Goal: Task Accomplishment & Management: Complete application form

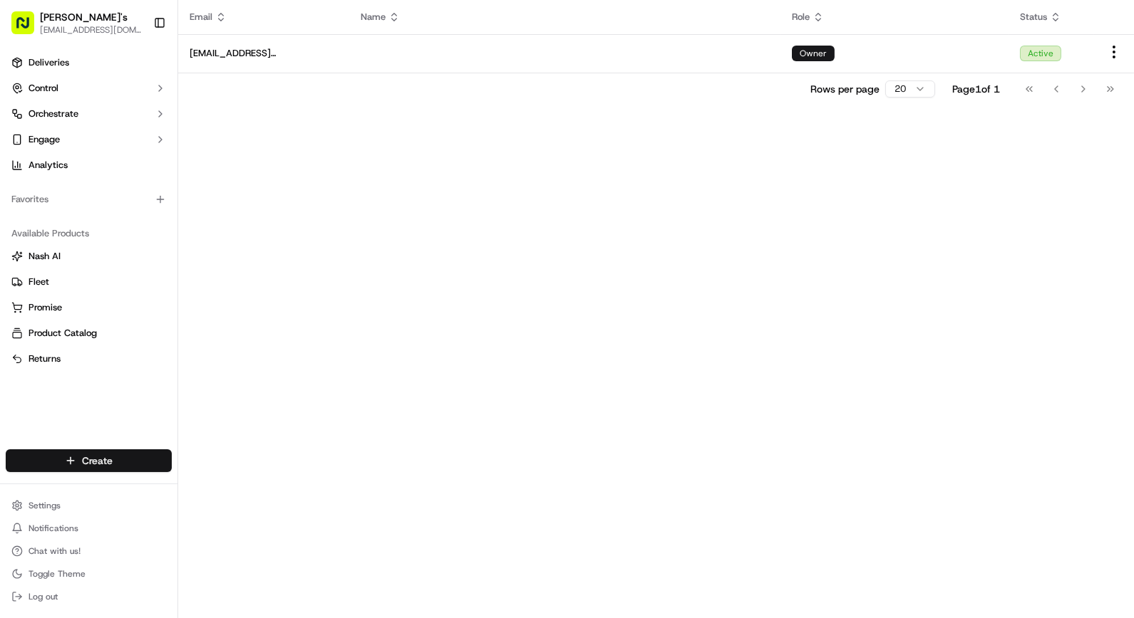
click at [73, 461] on html "[PERSON_NAME]'s [EMAIL_ADDRESS][DOMAIN_NAME] Toggle Sidebar Deliveries Control …" at bounding box center [567, 309] width 1134 height 618
click at [259, 481] on link "Delivery" at bounding box center [256, 488] width 159 height 26
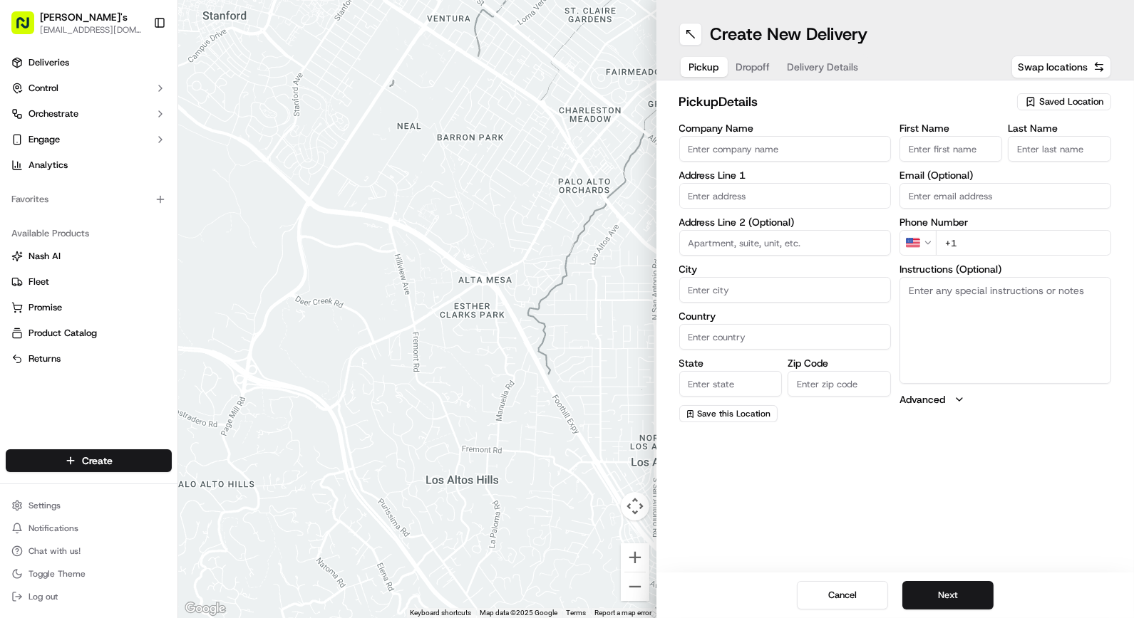
click at [744, 150] on input "Company Name" at bounding box center [785, 149] width 212 height 26
type input "[PERSON_NAME]"
type input "[STREET_ADDRESS][US_STATE]"
type input "Queens"
type input "[GEOGRAPHIC_DATA]"
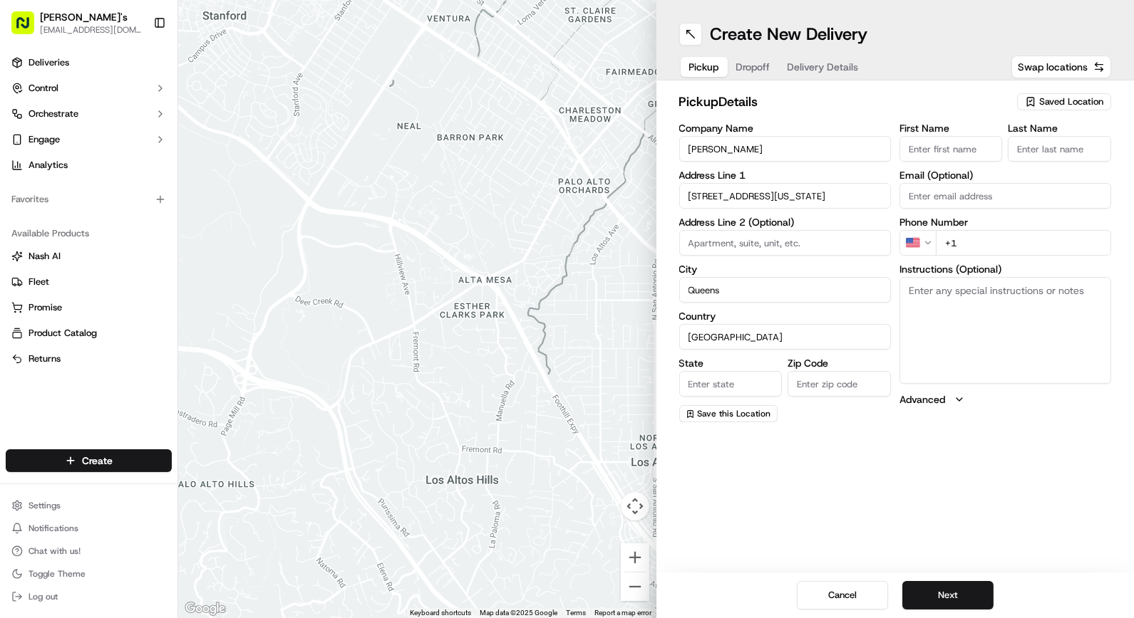
type input "[US_STATE]"
type input "11432"
type input "[PERSON_NAME]"
type input "[EMAIL_ADDRESS][DOMAIN_NAME]"
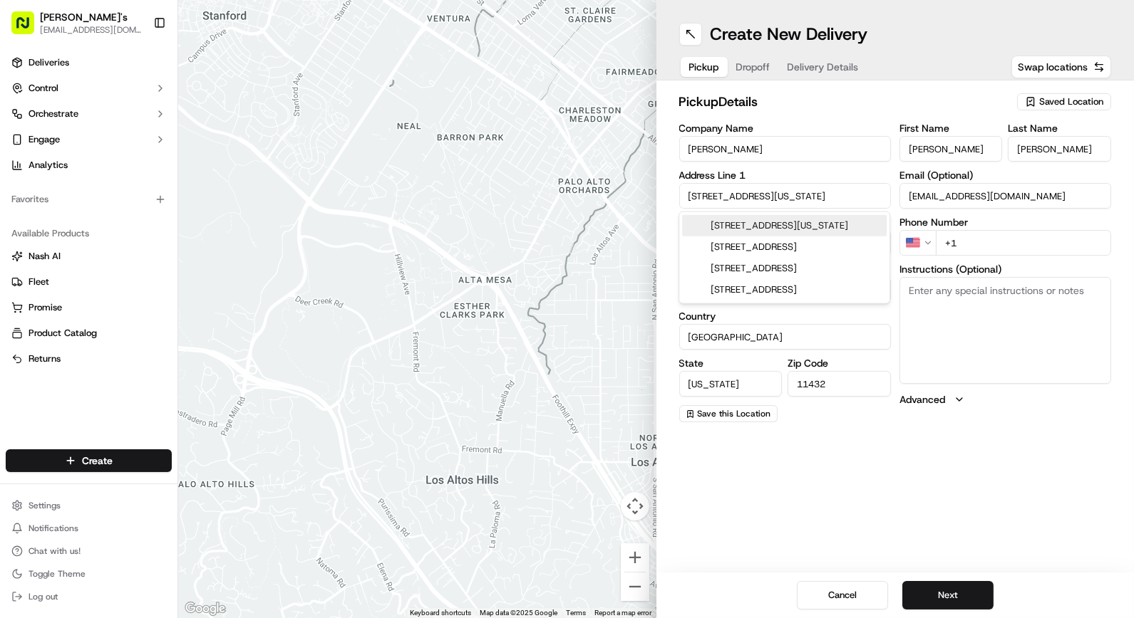
click at [839, 196] on input "[STREET_ADDRESS][US_STATE]" at bounding box center [785, 196] width 212 height 26
click at [1039, 240] on input "+1" at bounding box center [1023, 243] width 175 height 26
type input "[PHONE_NUMBER]"
click at [772, 200] on input "[STREET_ADDRESS][US_STATE]" at bounding box center [785, 196] width 212 height 26
click at [802, 237] on div "[STREET_ADDRESS][US_STATE]" at bounding box center [784, 225] width 204 height 21
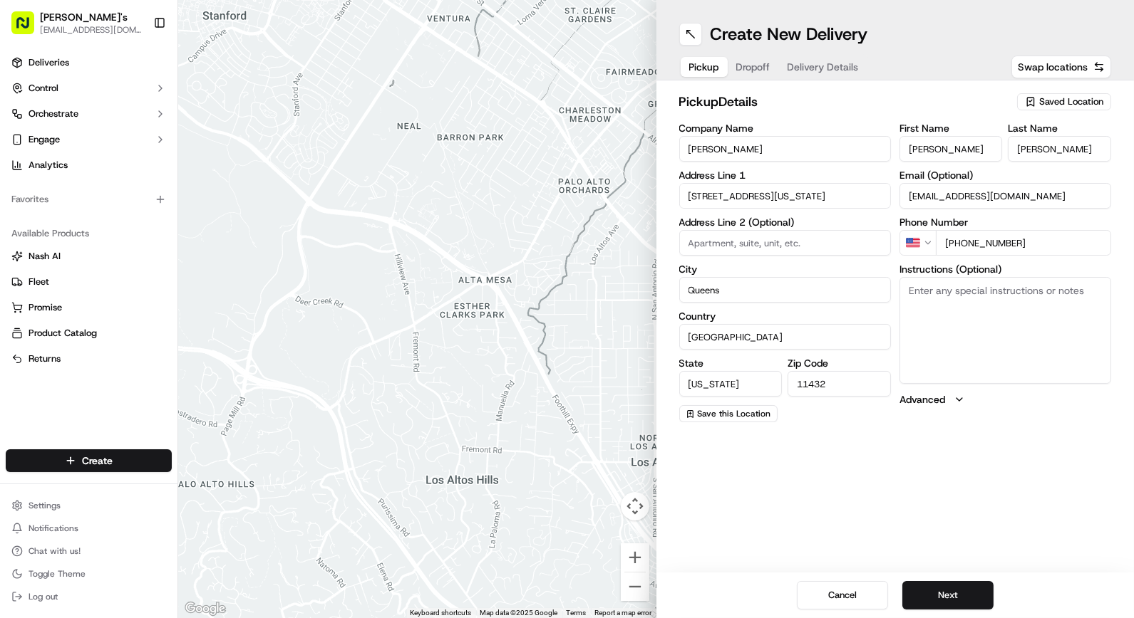
type input "[STREET_ADDRESS][US_STATE]"
type input "[US_STATE]"
type input "NY"
type input "10016"
type input "[STREET_ADDRESS]"
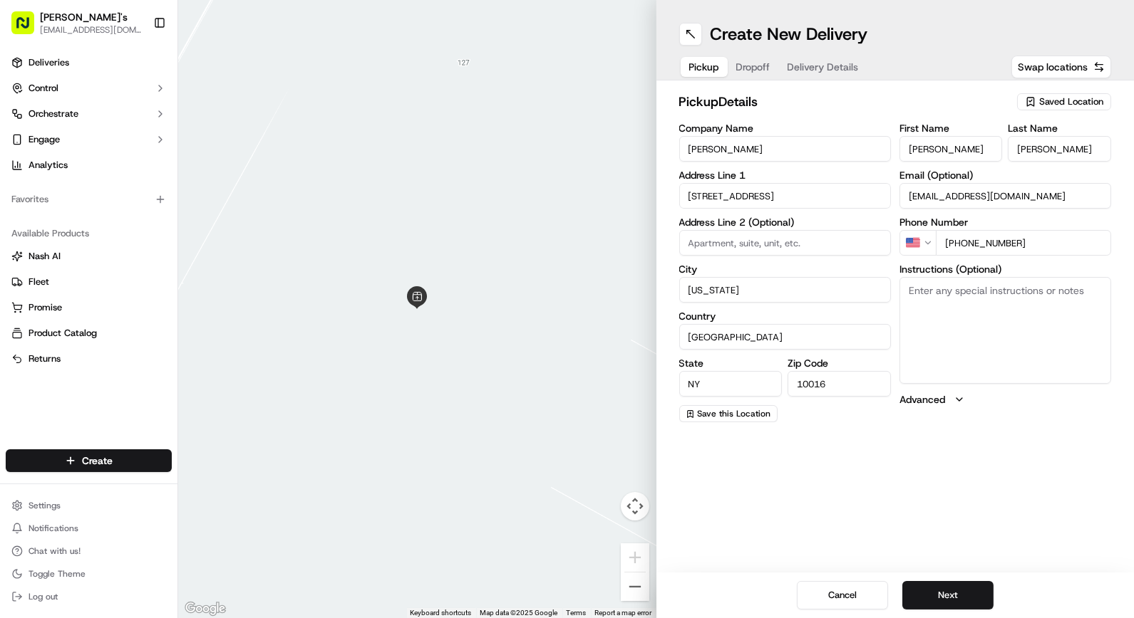
click at [765, 61] on span "Dropoff" at bounding box center [753, 67] width 34 height 14
click at [758, 64] on span "Dropoff" at bounding box center [753, 67] width 34 height 14
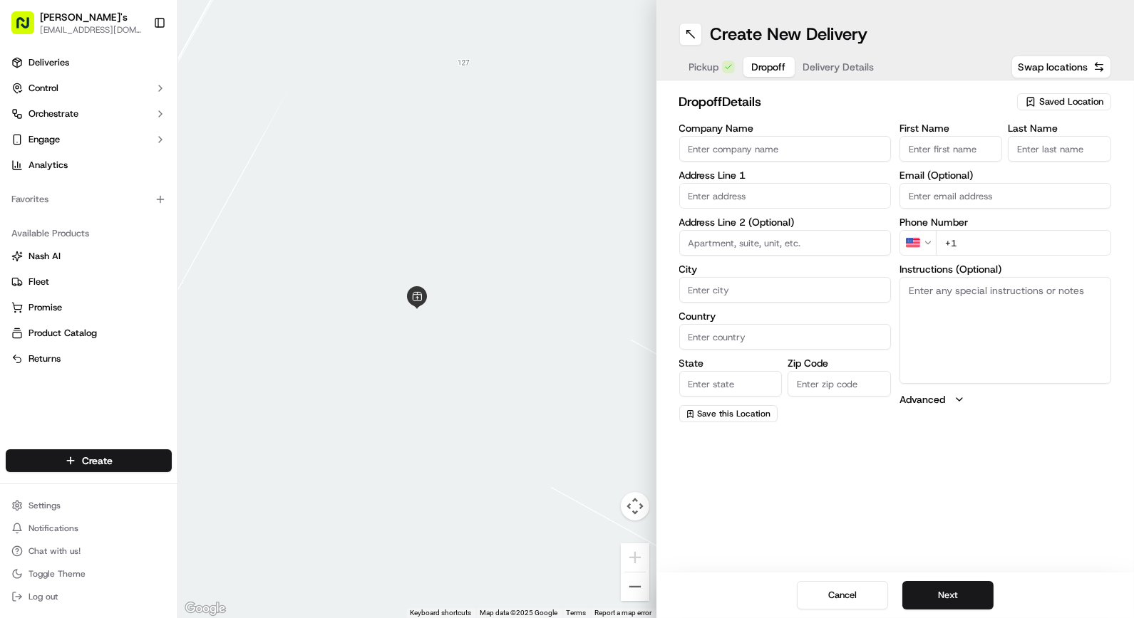
click at [949, 147] on input "First Name" at bounding box center [950, 149] width 103 height 26
type input "Ana"
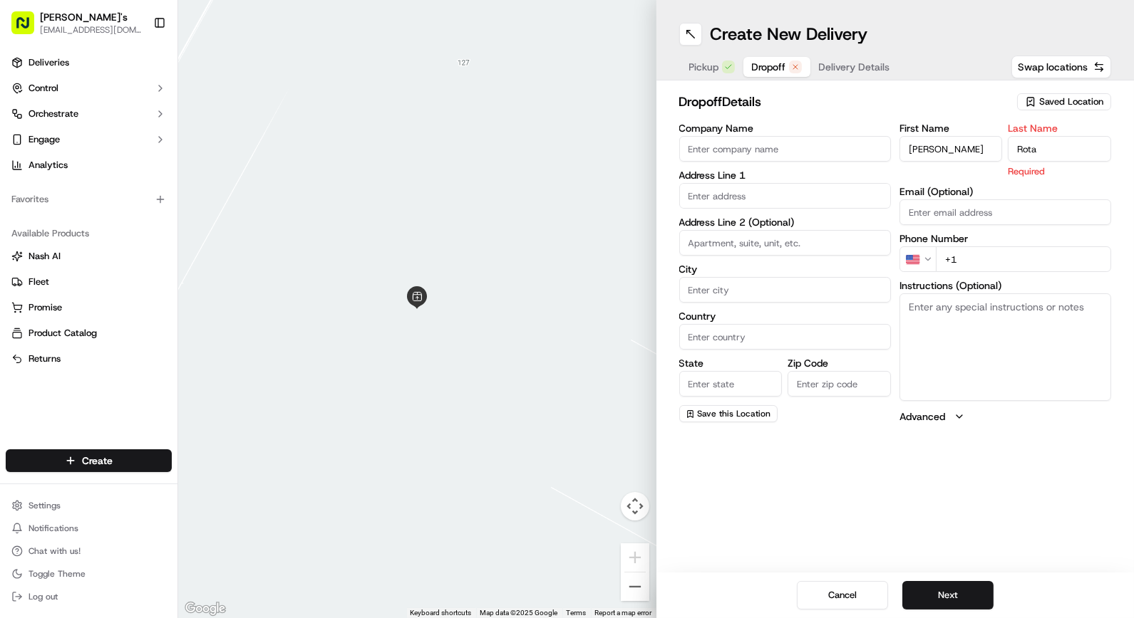
type input "Rota"
click at [1017, 212] on div "First Name Ana Last Name Rota Required Email (Optional) Phone Number US +1 Inst…" at bounding box center [1005, 273] width 212 height 301
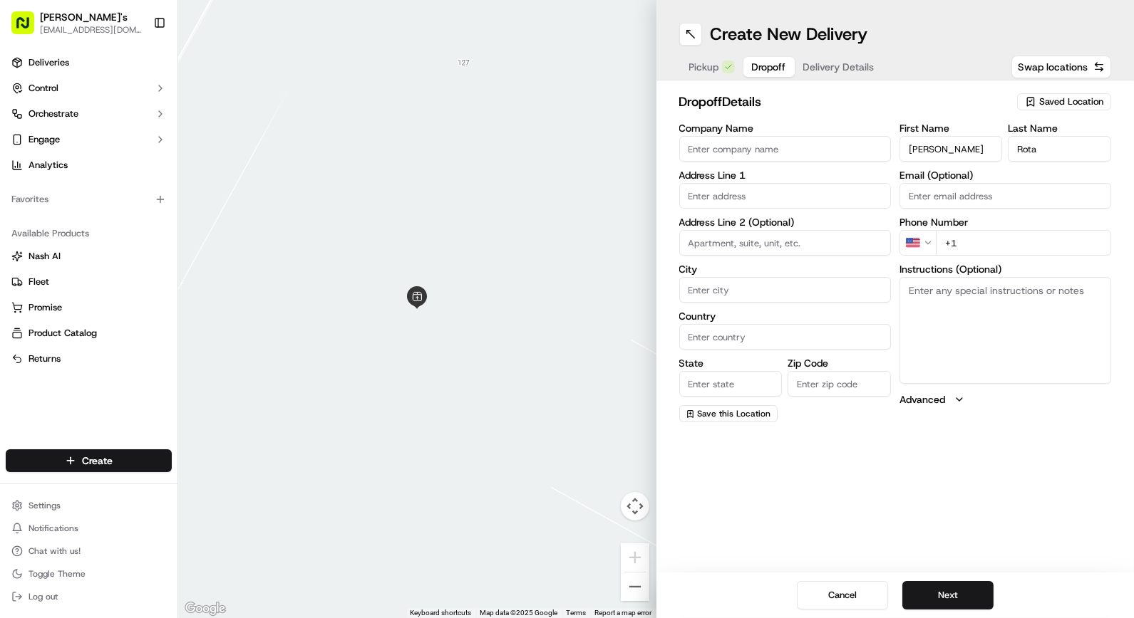
click at [870, 176] on label "Address Line 1" at bounding box center [785, 175] width 212 height 10
drag, startPoint x: 962, startPoint y: 230, endPoint x: 973, endPoint y: 234, distance: 11.9
click at [963, 230] on input "+1" at bounding box center [1023, 243] width 175 height 26
click at [985, 238] on input "+1" at bounding box center [1023, 243] width 175 height 26
type input "+1 917 535 9483"
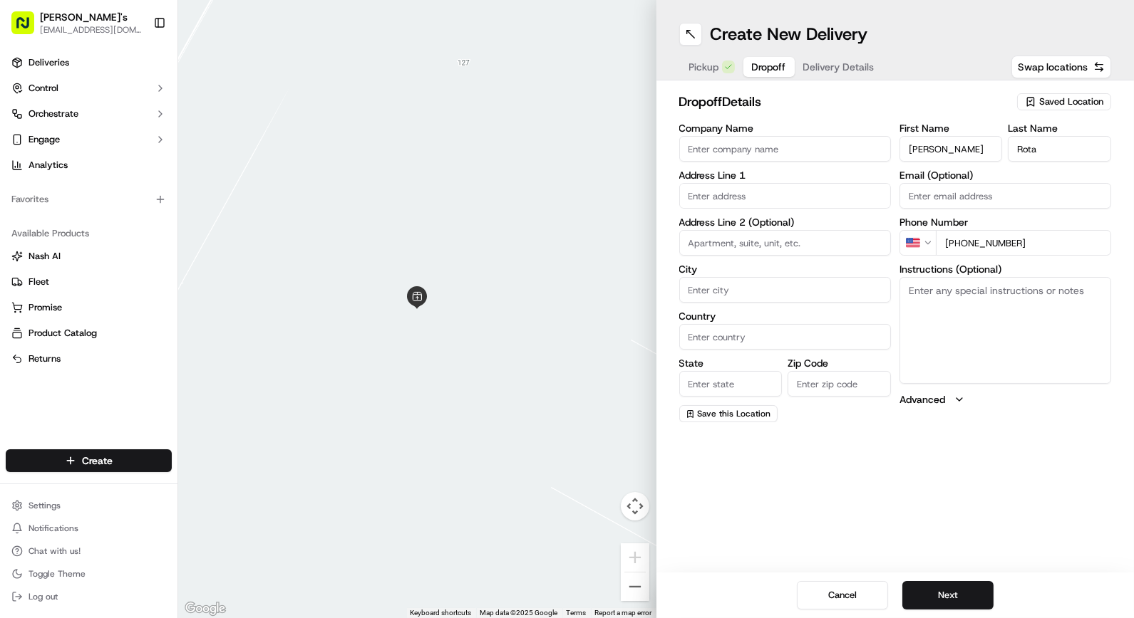
click at [745, 195] on input "text" at bounding box center [785, 196] width 212 height 26
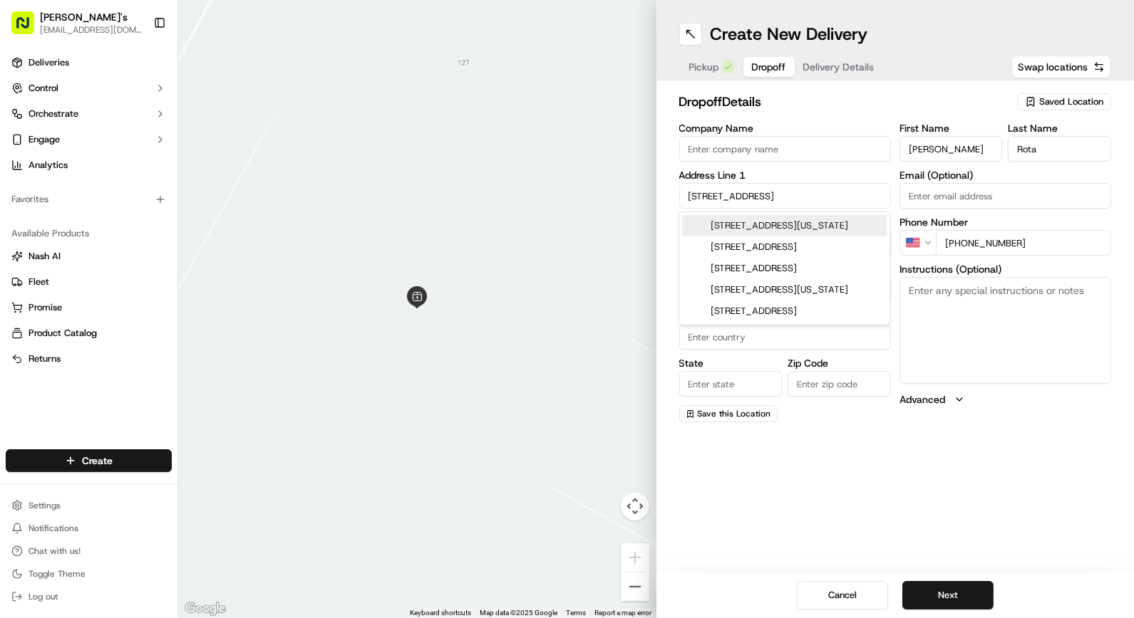
click at [765, 228] on div "465 Park Avenue, New York, NY" at bounding box center [784, 225] width 204 height 21
type input "465 Park Ave, New York, NY 10022, USA"
type input "[US_STATE]"
type input "[GEOGRAPHIC_DATA]"
type input "NY"
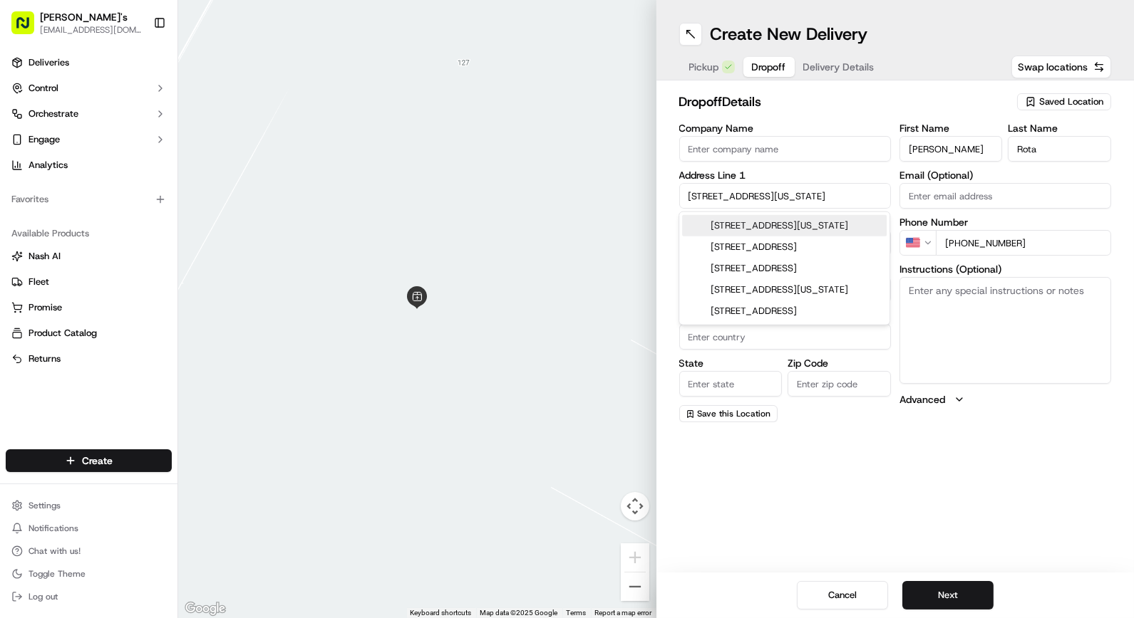
type input "10022"
type input "465 Park Avenue"
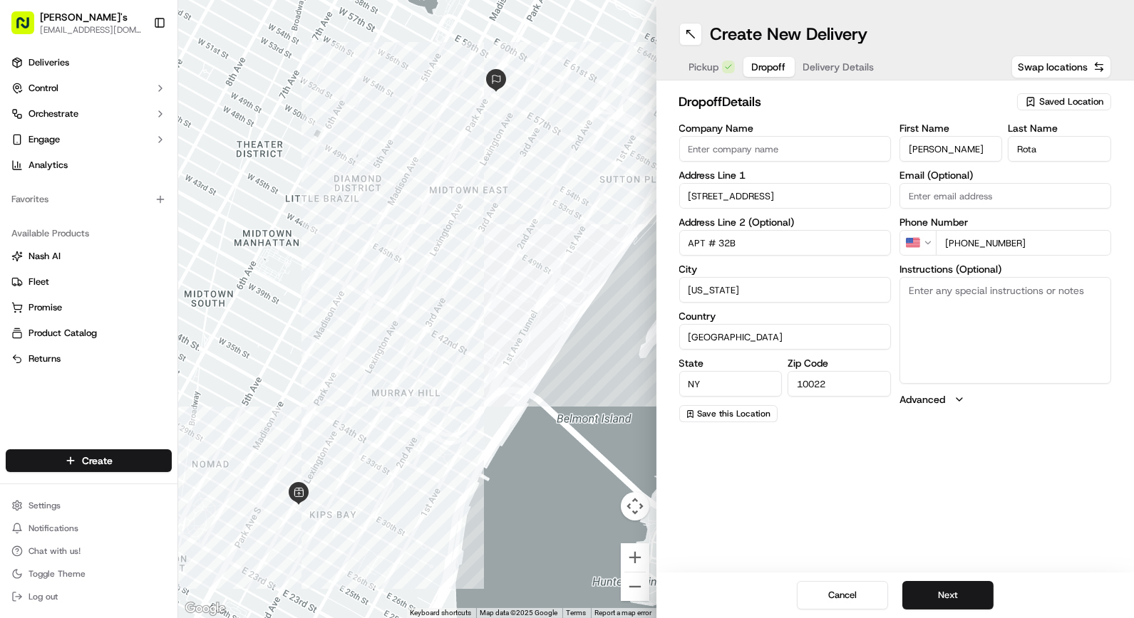
type input "APT # 32B"
click at [1017, 314] on textarea "Instructions (Optional)" at bounding box center [1005, 330] width 212 height 107
type textarea "APARTMENT 32 B call when here"
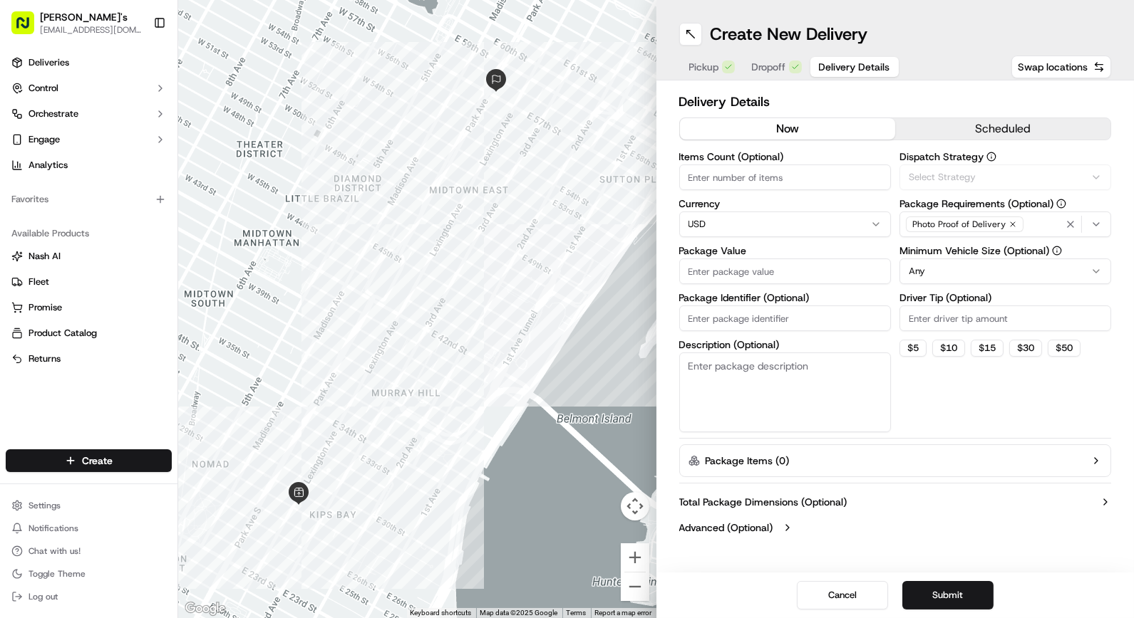
click at [814, 72] on button "Delivery Details" at bounding box center [854, 67] width 88 height 20
click at [792, 141] on div "now scheduled" at bounding box center [895, 132] width 433 height 29
click at [794, 132] on button "now" at bounding box center [787, 128] width 215 height 21
click at [727, 171] on input "Items Count (Optional)" at bounding box center [785, 178] width 212 height 26
type input "1"
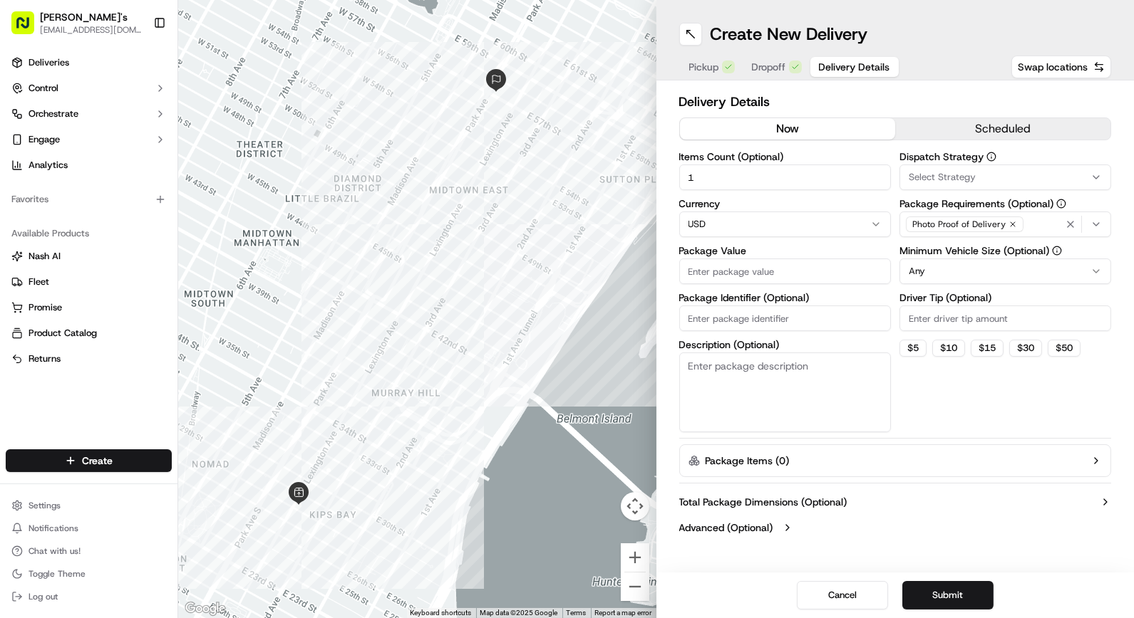
click at [703, 259] on input "Package Value" at bounding box center [785, 272] width 212 height 26
type input "69.98"
click at [787, 315] on input "Package Identifier (Optional)" at bounding box center [785, 319] width 212 height 26
click at [695, 368] on textarea "Description (Optional)" at bounding box center [785, 393] width 212 height 80
type textarea "Ana Rota Order"
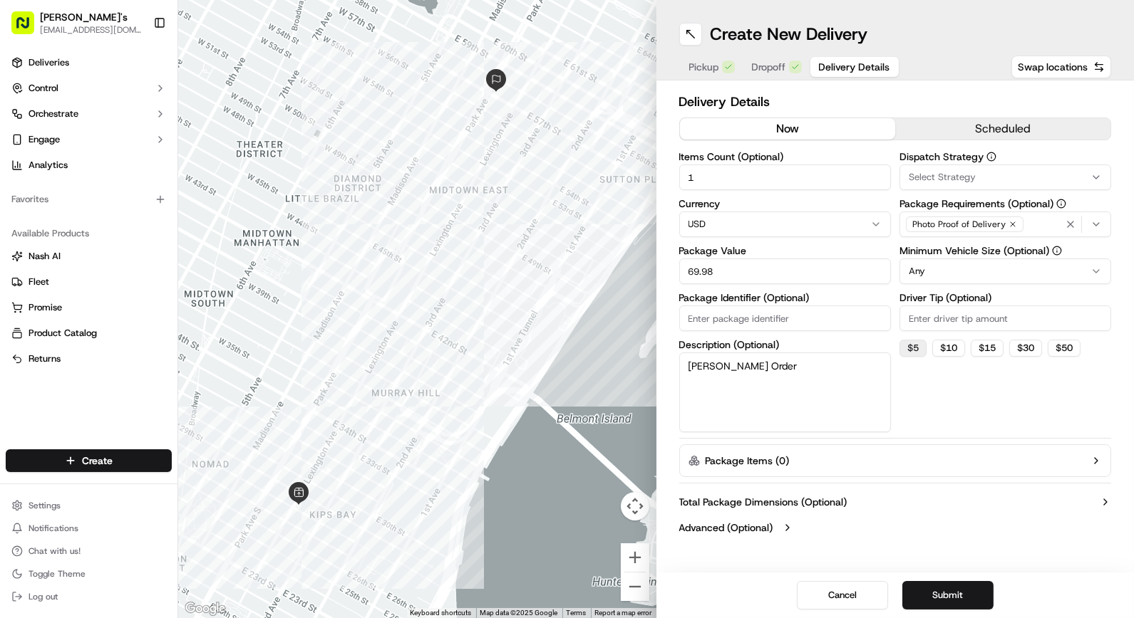
click at [920, 346] on button "$ 5" at bounding box center [912, 348] width 27 height 17
type input "5"
click at [945, 591] on button "Submit" at bounding box center [947, 595] width 91 height 29
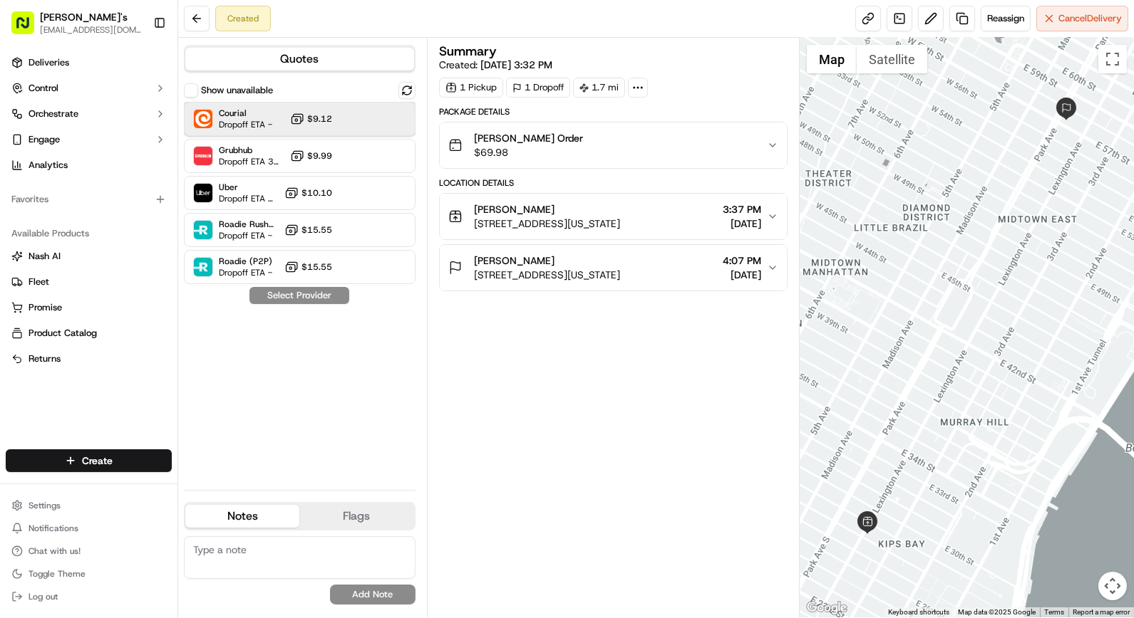
click at [352, 126] on div "Courial Dropoff ETA - $9.12" at bounding box center [300, 119] width 232 height 34
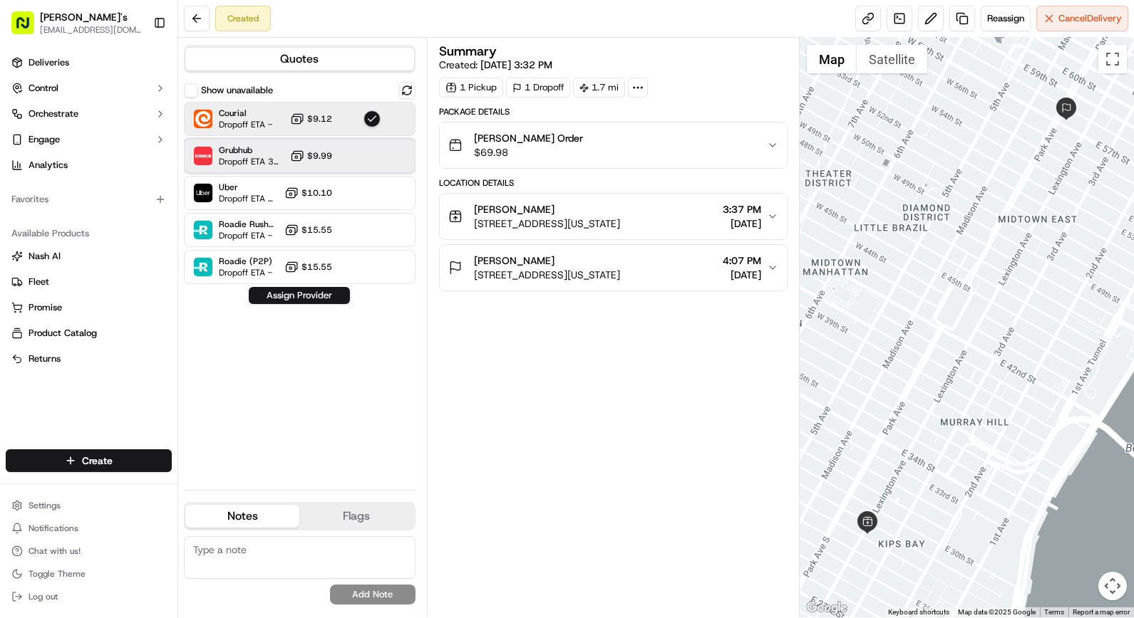
click at [349, 160] on div "Grubhub Dropoff ETA 35 minutes $9.99" at bounding box center [300, 156] width 232 height 34
click at [314, 295] on button "Assign Provider" at bounding box center [299, 295] width 101 height 17
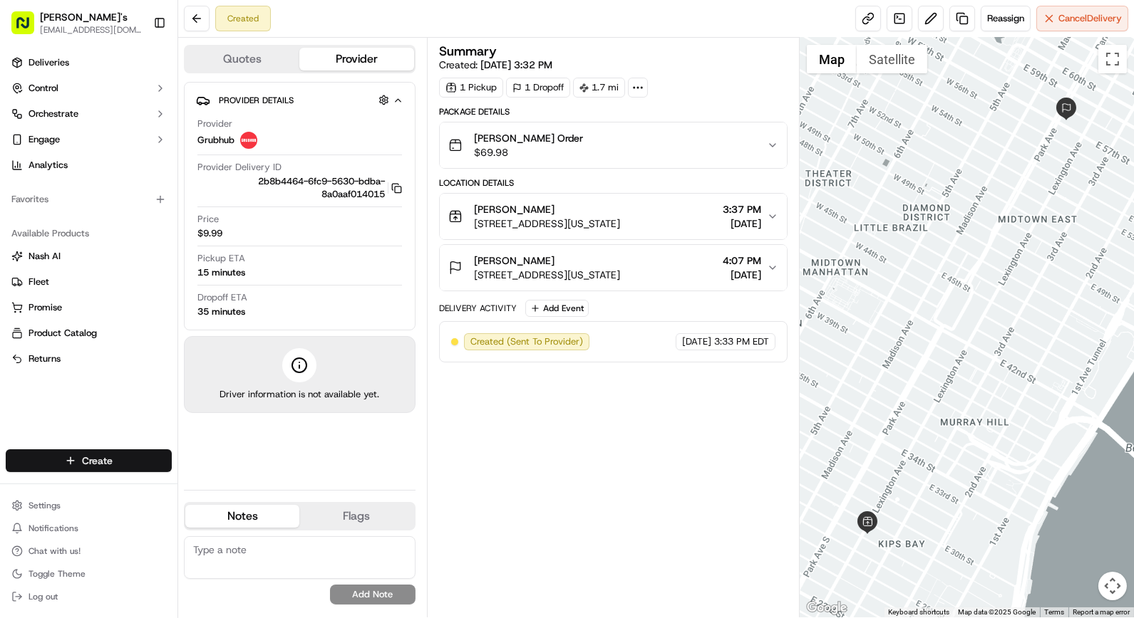
click at [114, 461] on html "Kalustyan's orderonline@kalustyans.com Toggle Sidebar Deliveries Control Orches…" at bounding box center [567, 309] width 1134 height 618
click at [46, 84] on html "Kalustyan's orderonline@kalustyans.com Toggle Sidebar Deliveries Control Orches…" at bounding box center [567, 309] width 1134 height 618
click at [53, 58] on span "Deliveries" at bounding box center [49, 62] width 41 height 13
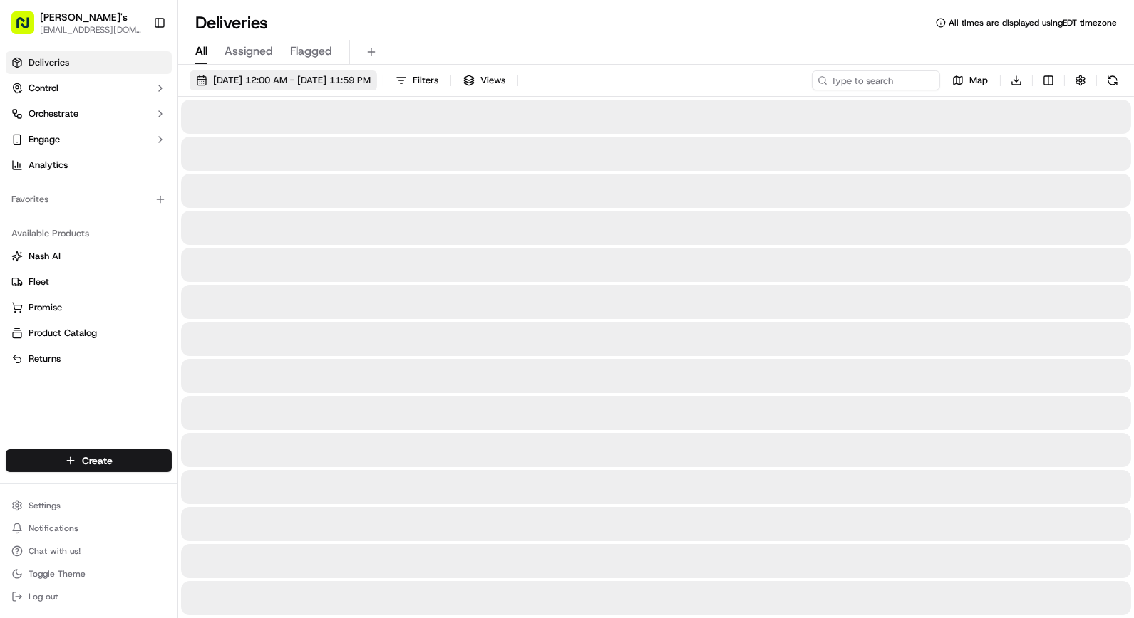
click at [307, 73] on button "[DATE] 12:00 AM - [DATE] 11:59 PM" at bounding box center [283, 81] width 187 height 20
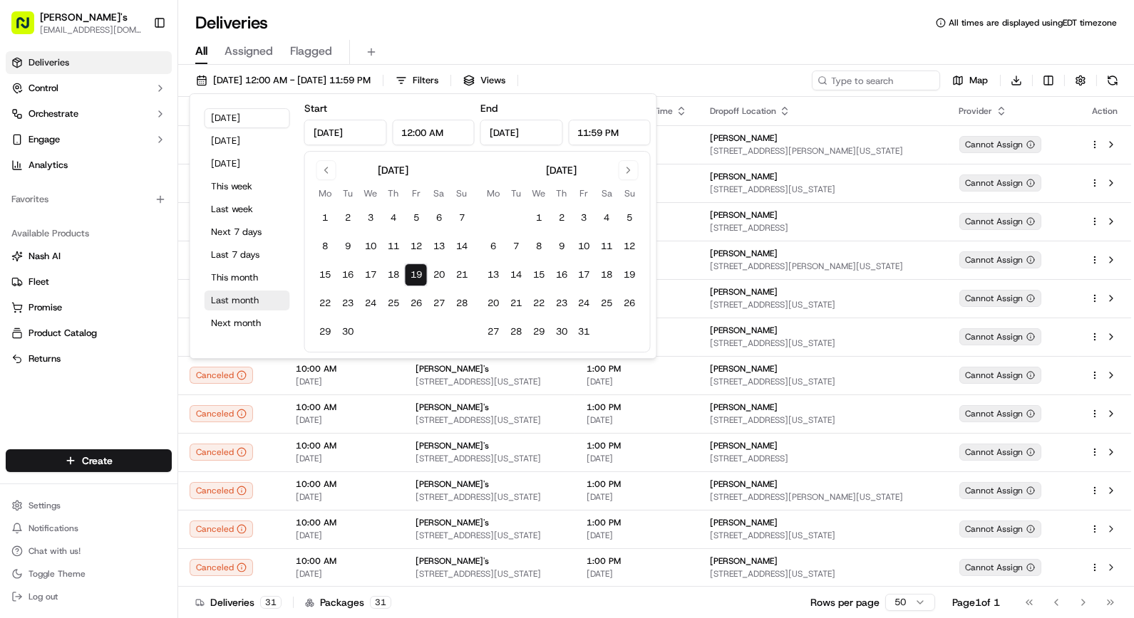
click at [237, 302] on button "Last month" at bounding box center [247, 301] width 86 height 20
type input "[DATE]"
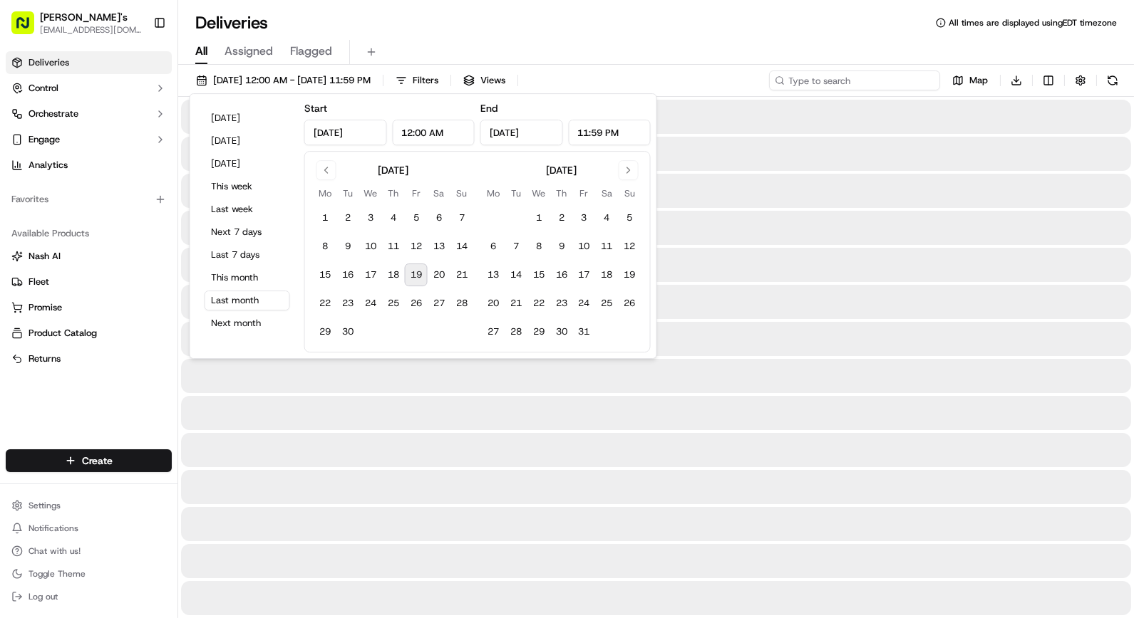
click at [920, 76] on input at bounding box center [854, 81] width 171 height 20
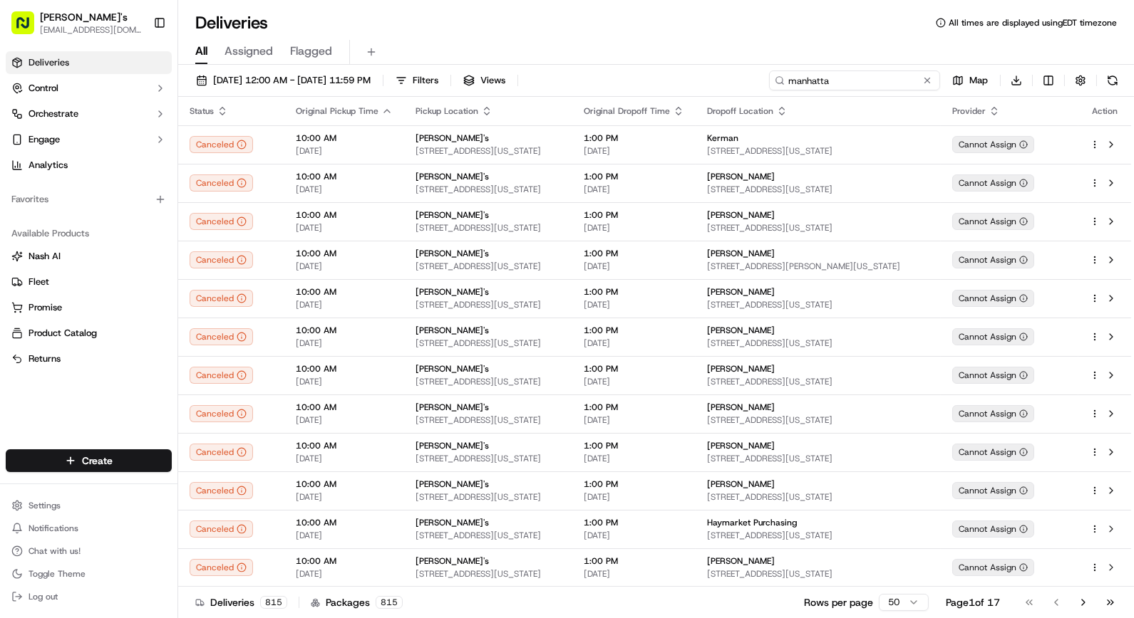
type input "manhatta"
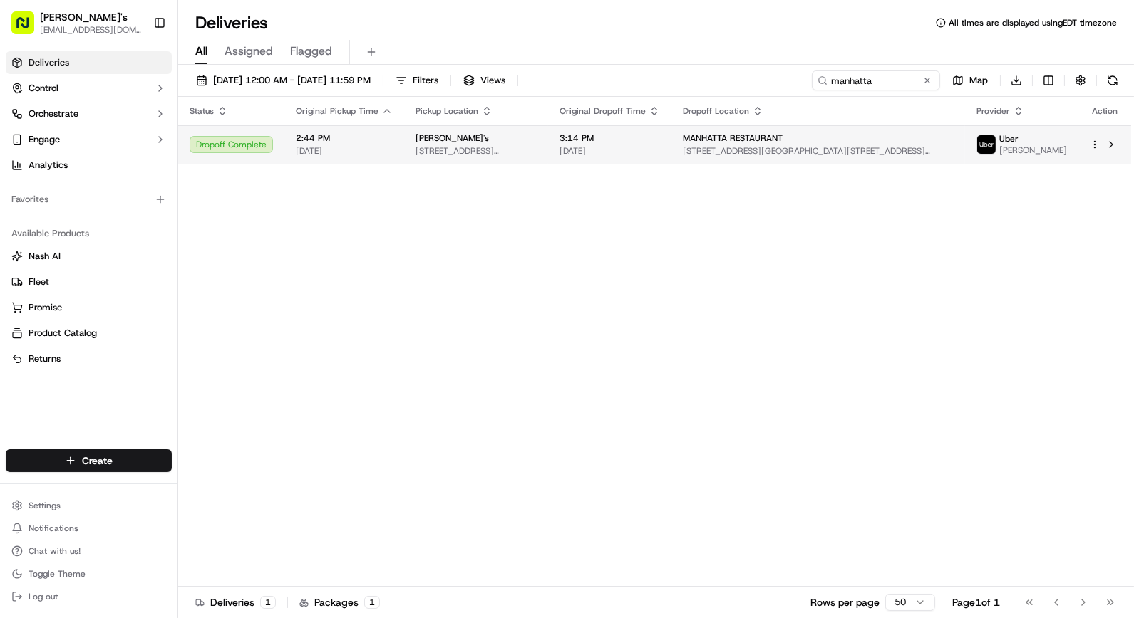
click at [1099, 148] on div at bounding box center [1104, 144] width 30 height 17
drag, startPoint x: 544, startPoint y: 351, endPoint x: 782, endPoint y: 260, distance: 253.9
click at [1094, 150] on html "Kalustyan's orderonline@kalustyans.com Toggle Sidebar Deliveries Control Orches…" at bounding box center [567, 309] width 1134 height 618
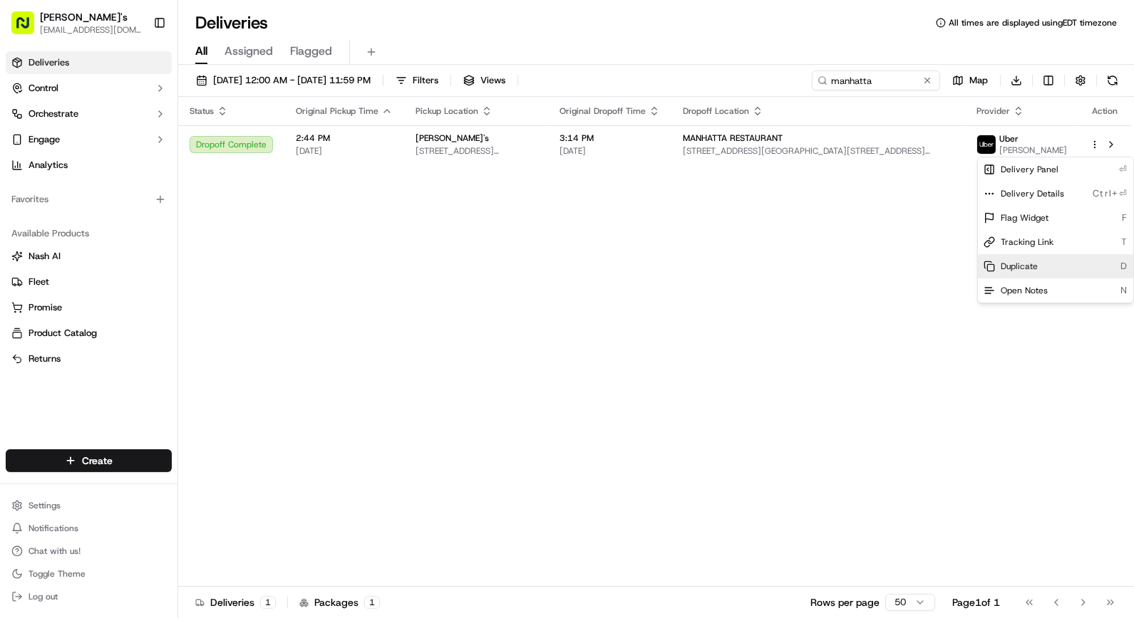
click at [1035, 261] on span "Duplicate" at bounding box center [1018, 266] width 37 height 11
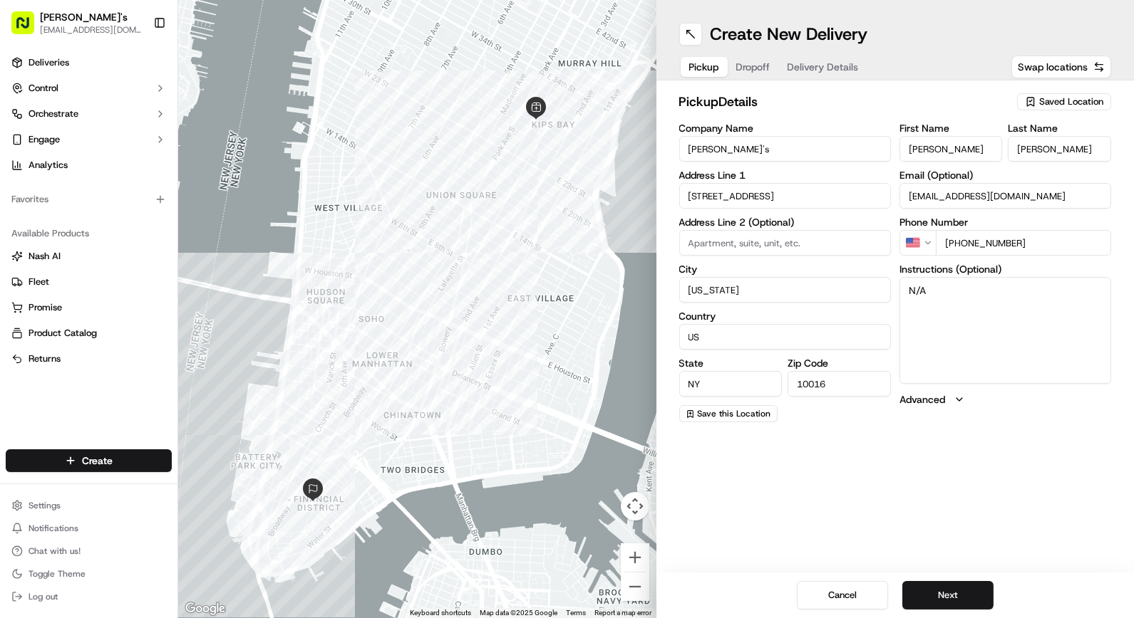
click at [763, 67] on span "Dropoff" at bounding box center [753, 67] width 34 height 14
click at [851, 71] on span "Delivery Details" at bounding box center [822, 67] width 71 height 14
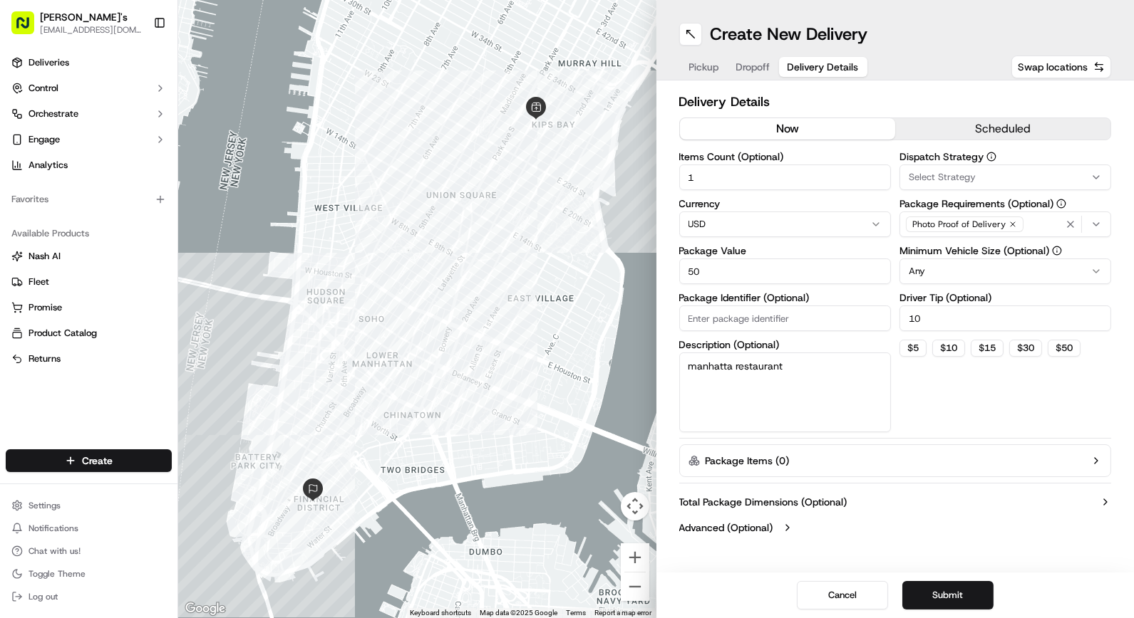
click at [801, 123] on button "now" at bounding box center [787, 128] width 215 height 21
drag, startPoint x: 723, startPoint y: 274, endPoint x: 415, endPoint y: 281, distance: 307.2
click at [451, 271] on div "← Move left → Move right ↑ Move up ↓ Move down + Zoom in - Zoom out Home Jump l…" at bounding box center [655, 309] width 955 height 618
type input "91.92"
click at [943, 597] on button "Submit" at bounding box center [947, 595] width 91 height 29
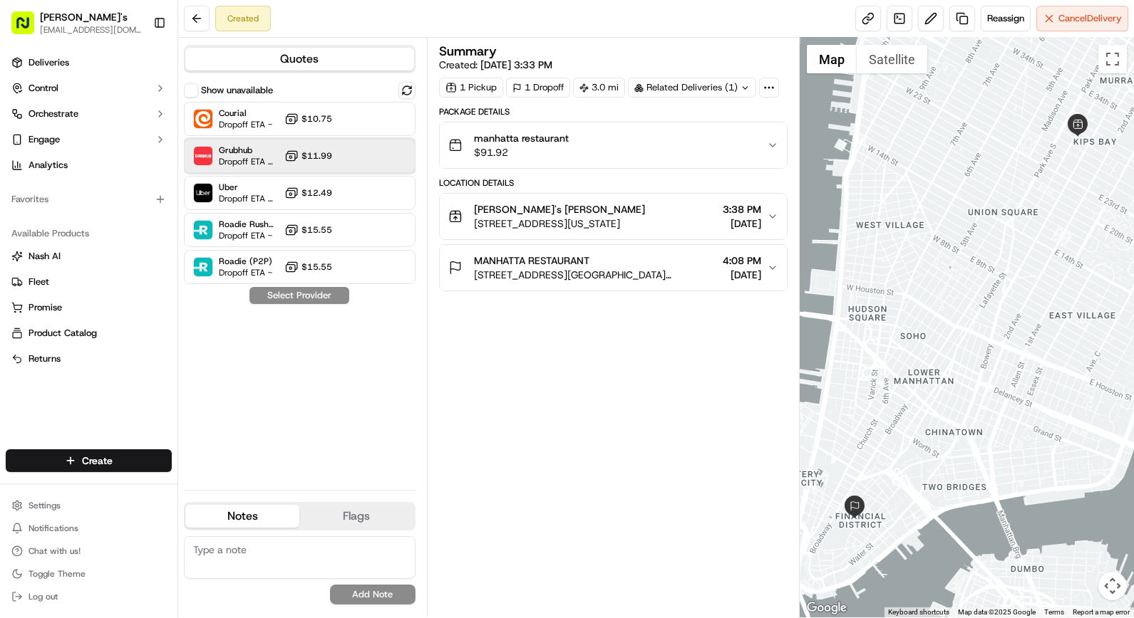
click at [344, 151] on div "Grubhub Dropoff ETA 43 minutes $11.99" at bounding box center [300, 156] width 232 height 34
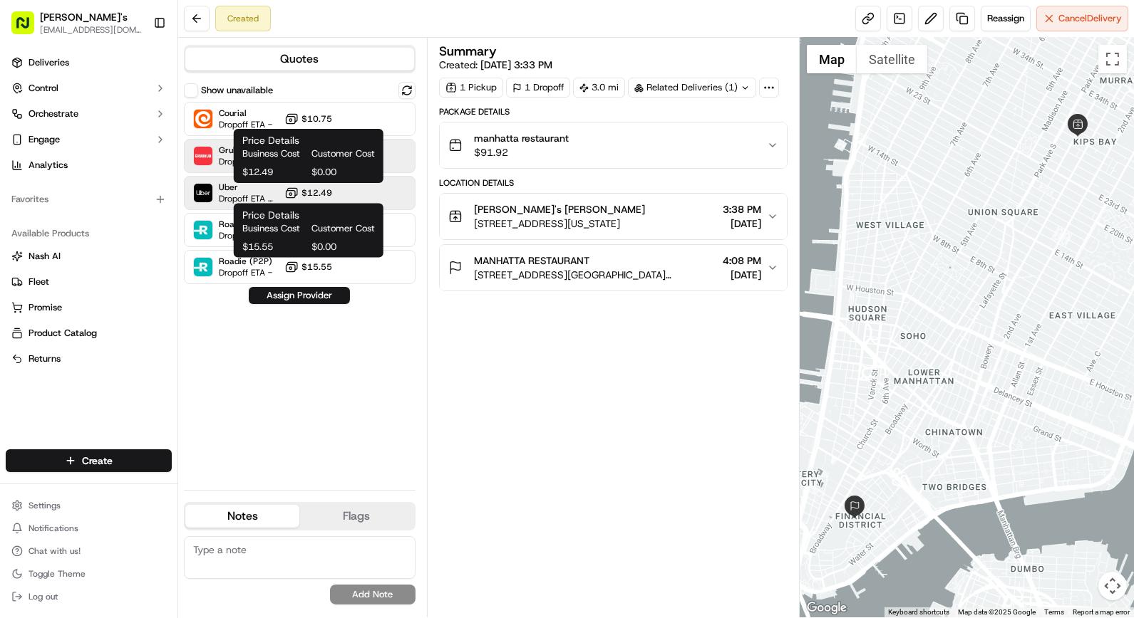
click at [326, 194] on span "$12.49" at bounding box center [316, 192] width 31 height 11
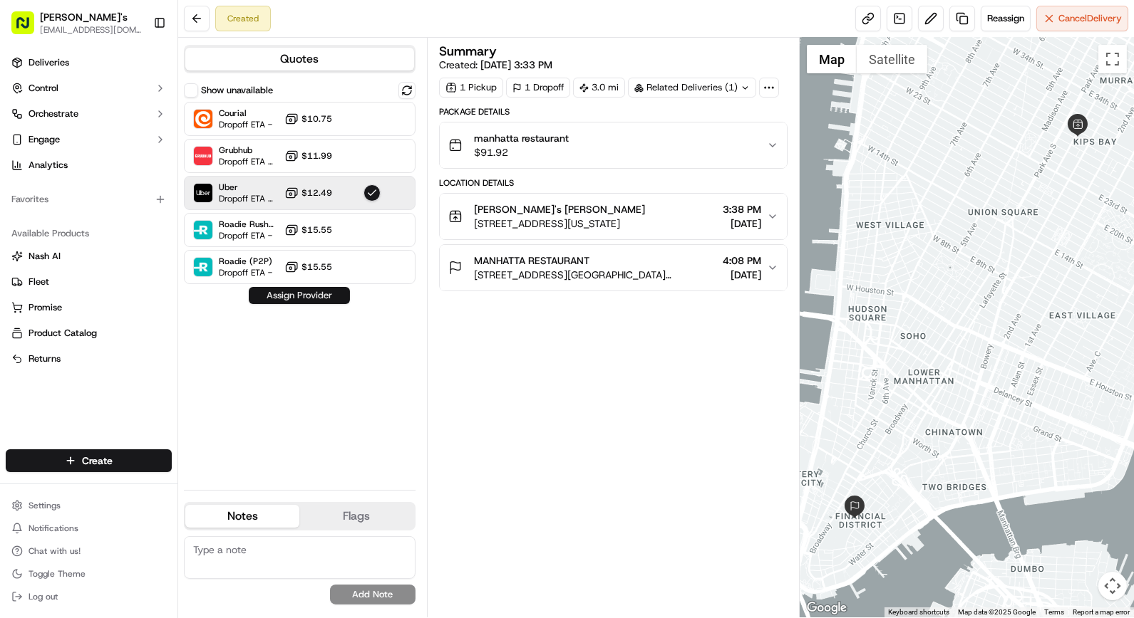
click at [325, 299] on button "Assign Provider" at bounding box center [299, 295] width 101 height 17
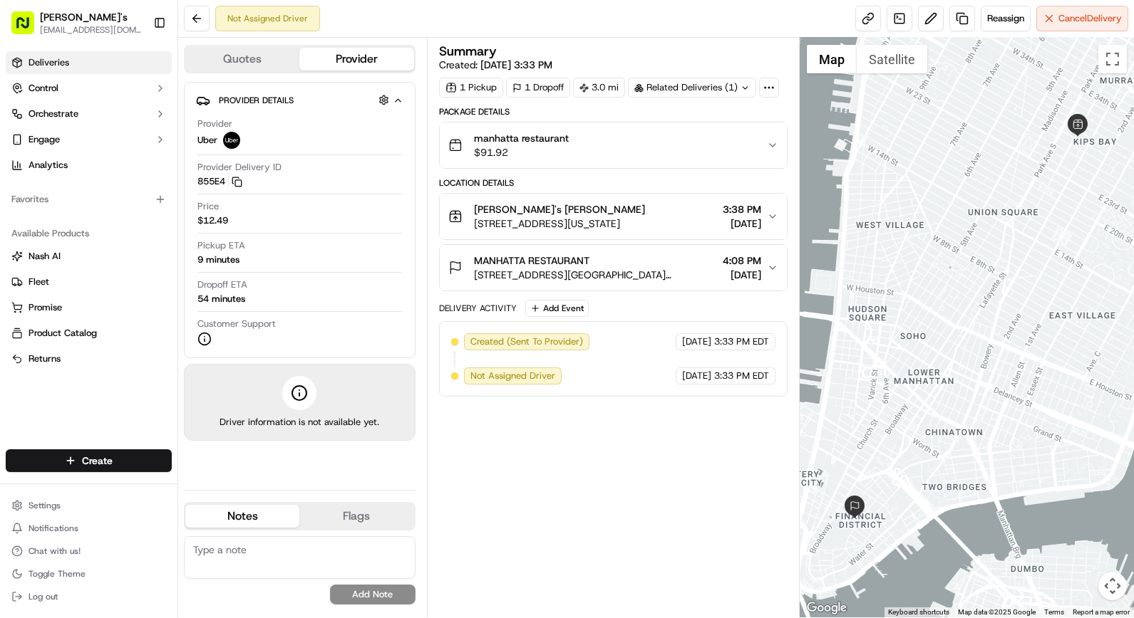
click at [74, 55] on link "Deliveries" at bounding box center [89, 62] width 166 height 23
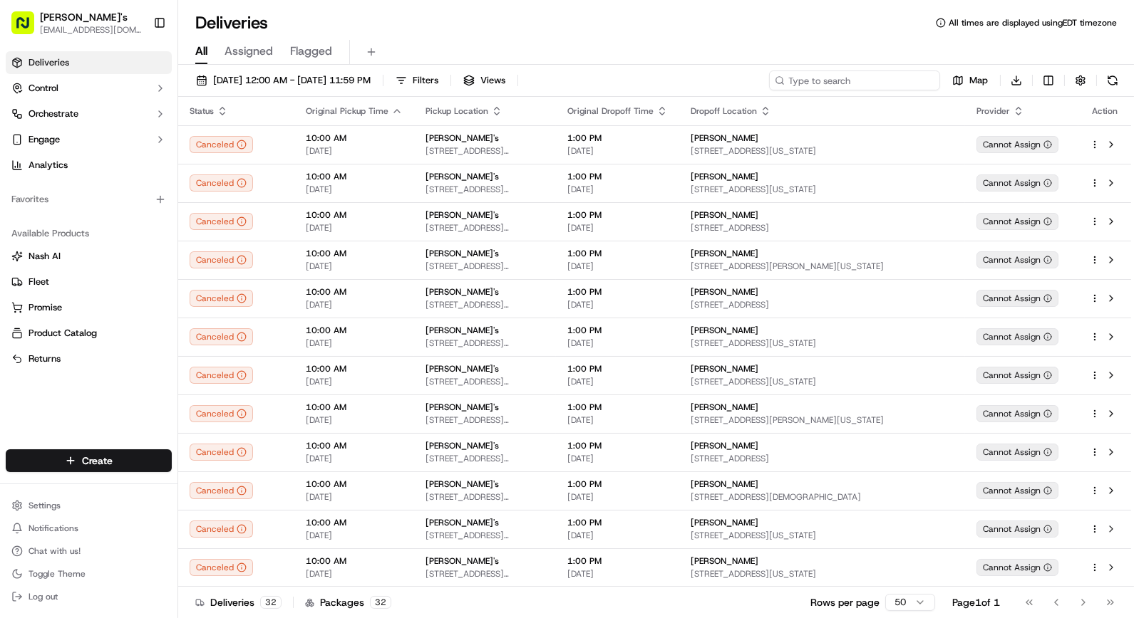
click at [864, 84] on input at bounding box center [854, 81] width 171 height 20
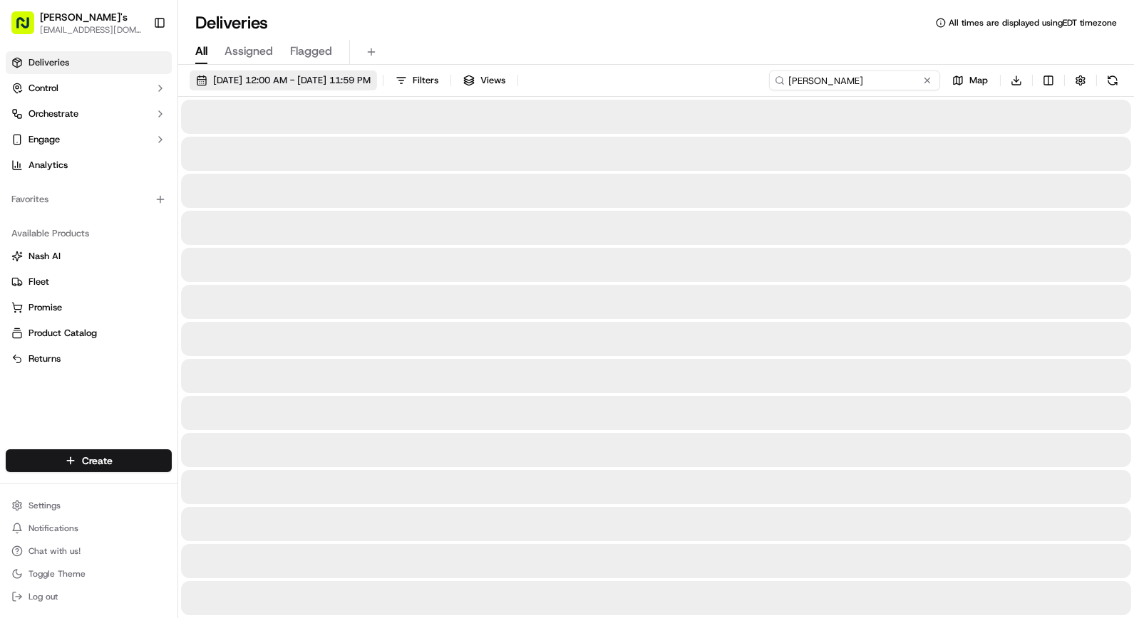
type input "[PERSON_NAME]"
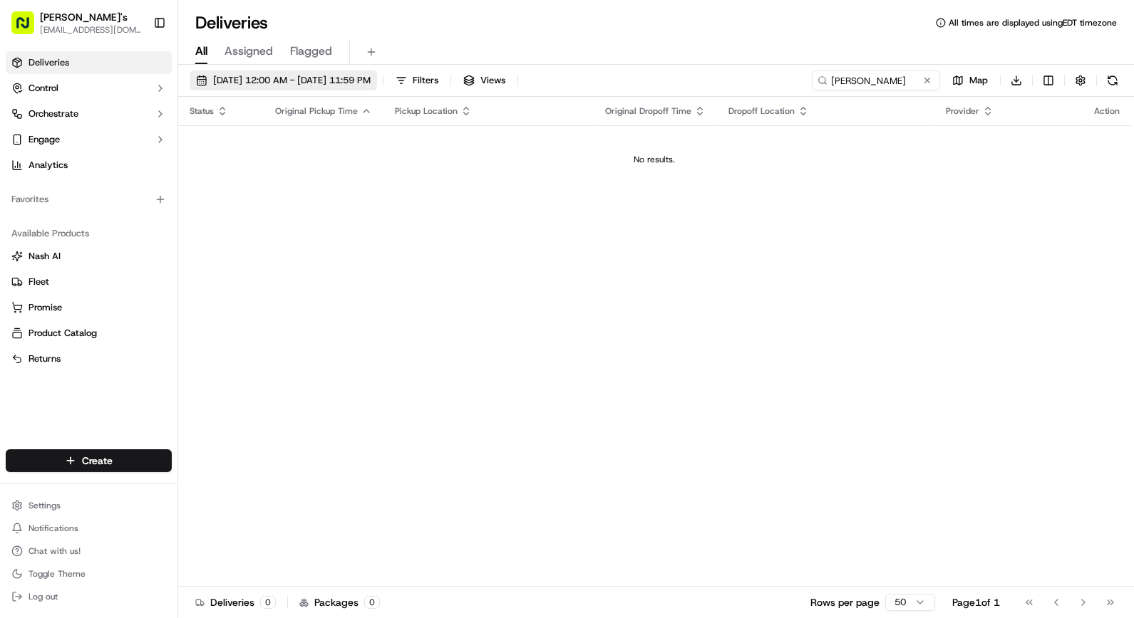
click at [371, 77] on span "[DATE] 12:00 AM - [DATE] 11:59 PM" at bounding box center [291, 80] width 157 height 13
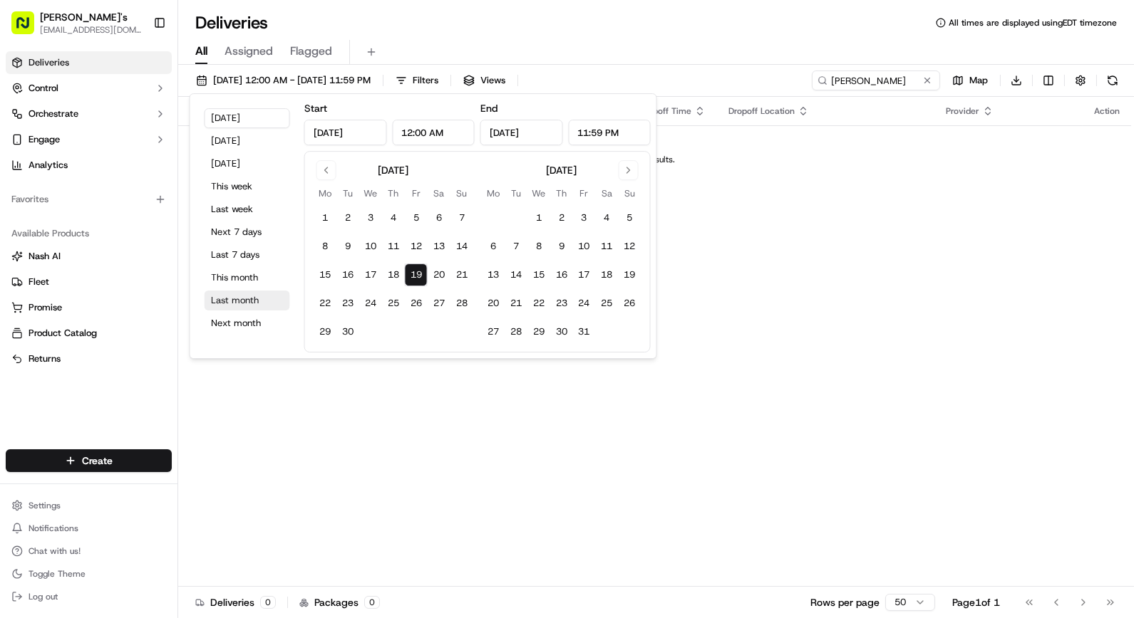
click at [247, 309] on button "Last month" at bounding box center [247, 301] width 86 height 20
type input "[DATE]"
click at [861, 79] on input "[PERSON_NAME]" at bounding box center [854, 81] width 171 height 20
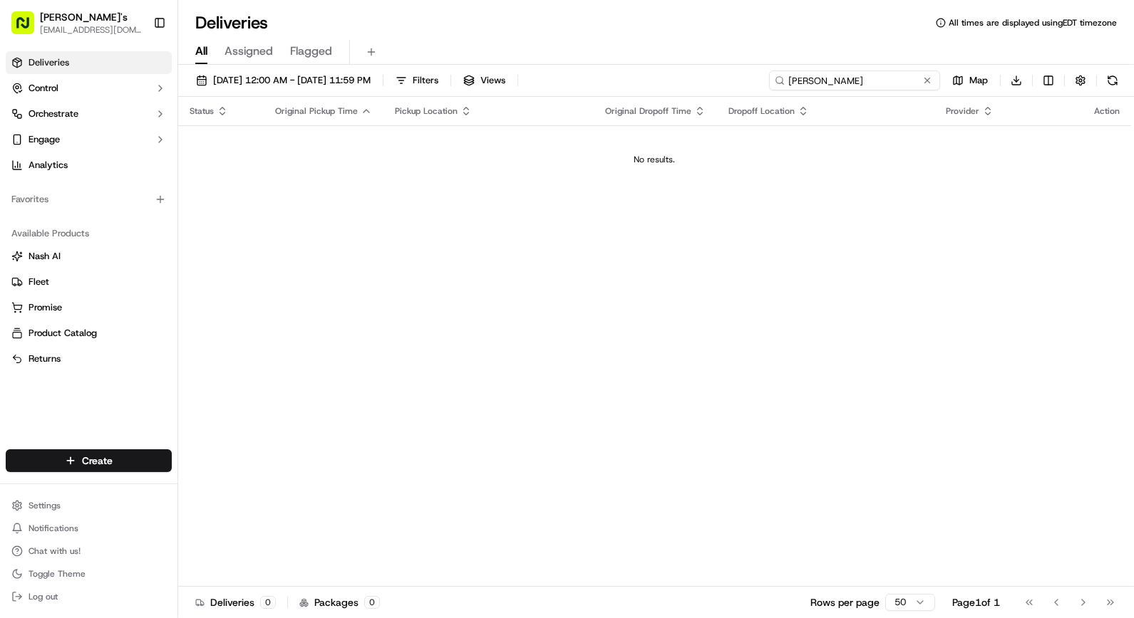
type input "[PERSON_NAME]"
click at [372, 87] on button "[DATE] 12:00 AM - [DATE] 11:59 PM" at bounding box center [283, 81] width 187 height 20
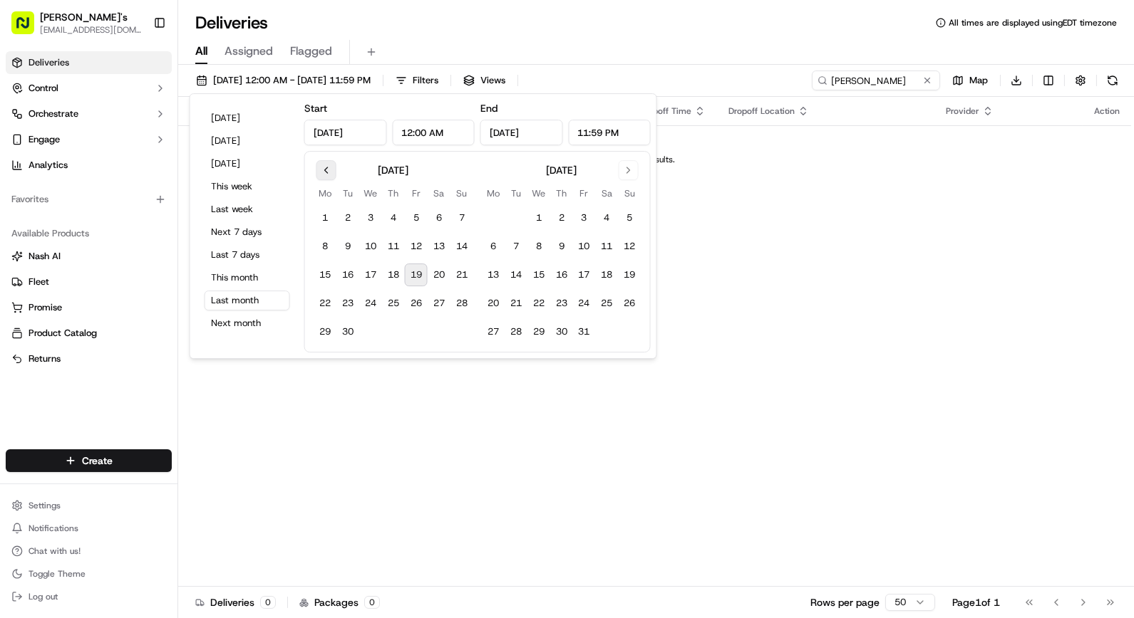
click at [329, 173] on button "Go to previous month" at bounding box center [326, 170] width 20 height 20
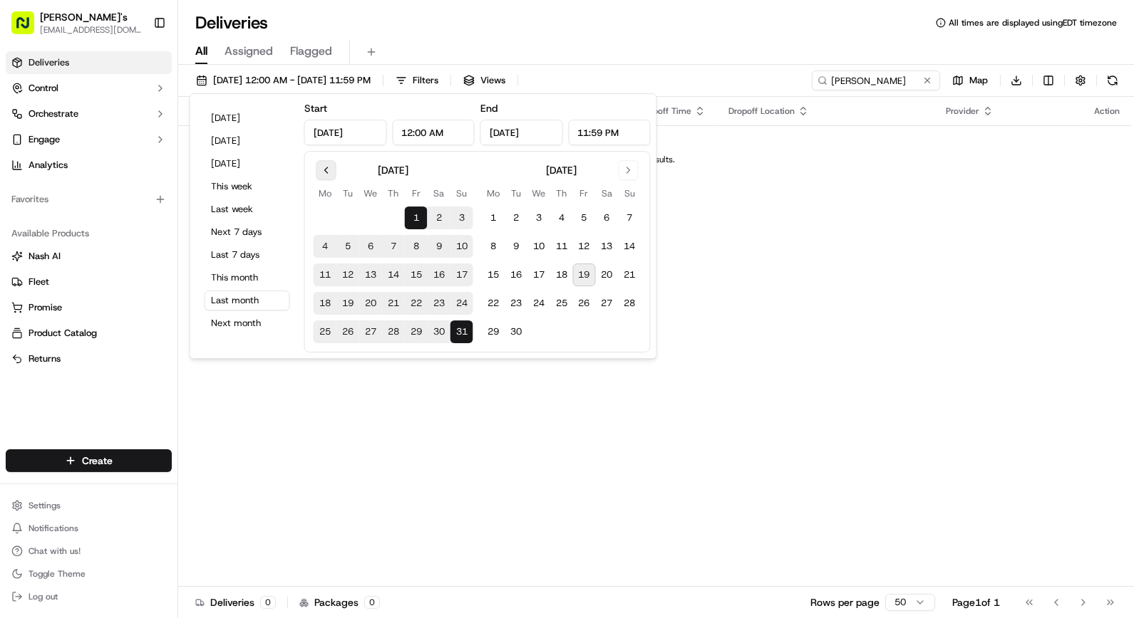
click at [329, 173] on button "Go to previous month" at bounding box center [326, 170] width 20 height 20
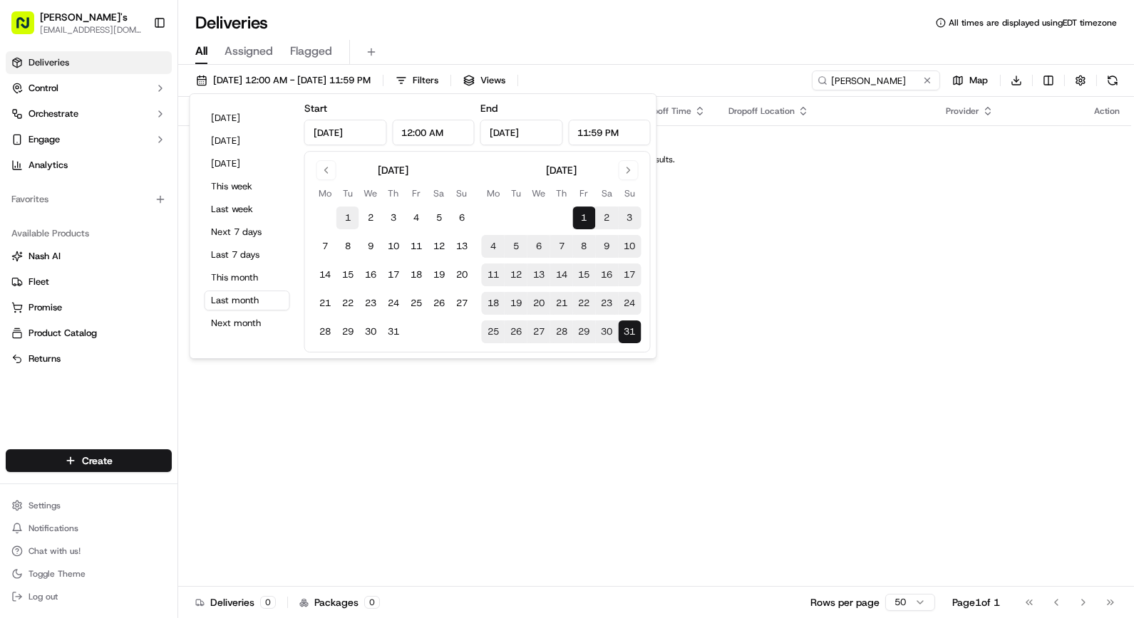
click at [347, 212] on button "1" at bounding box center [347, 218] width 23 height 23
type input "[DATE]"
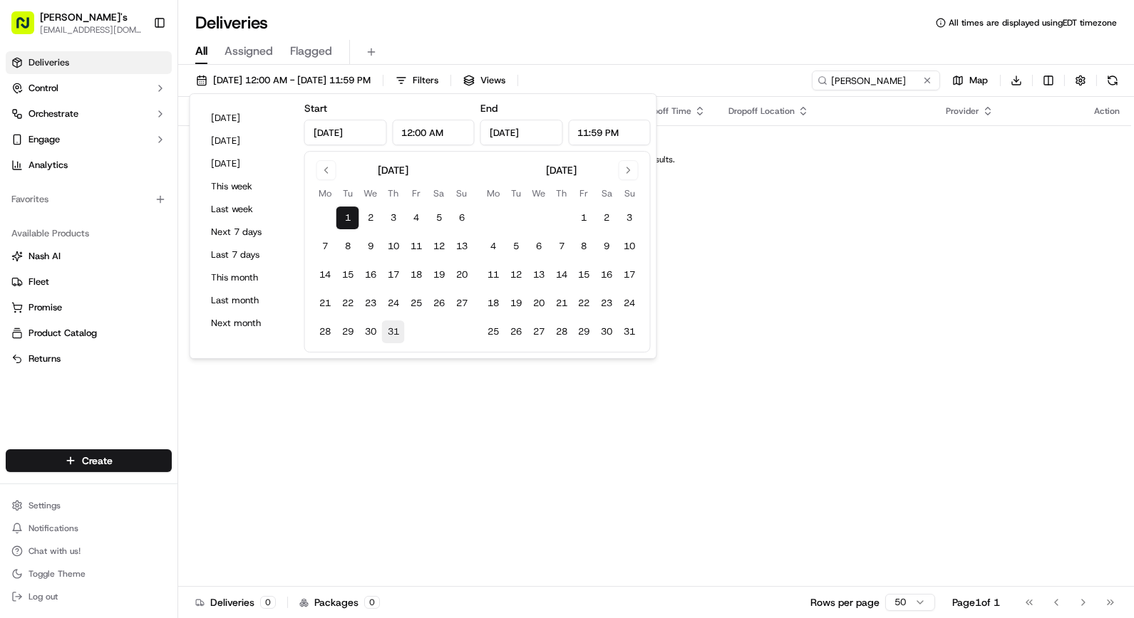
click at [401, 328] on button "31" at bounding box center [393, 332] width 23 height 23
type input "[DATE]"
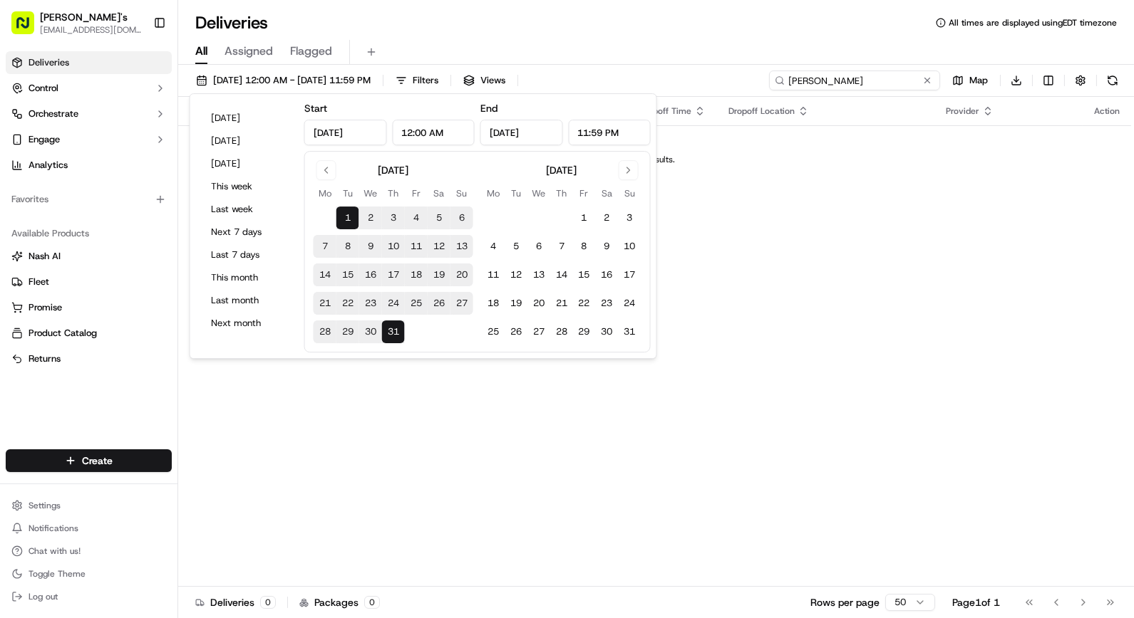
click at [844, 83] on input "[PERSON_NAME]" at bounding box center [854, 81] width 171 height 20
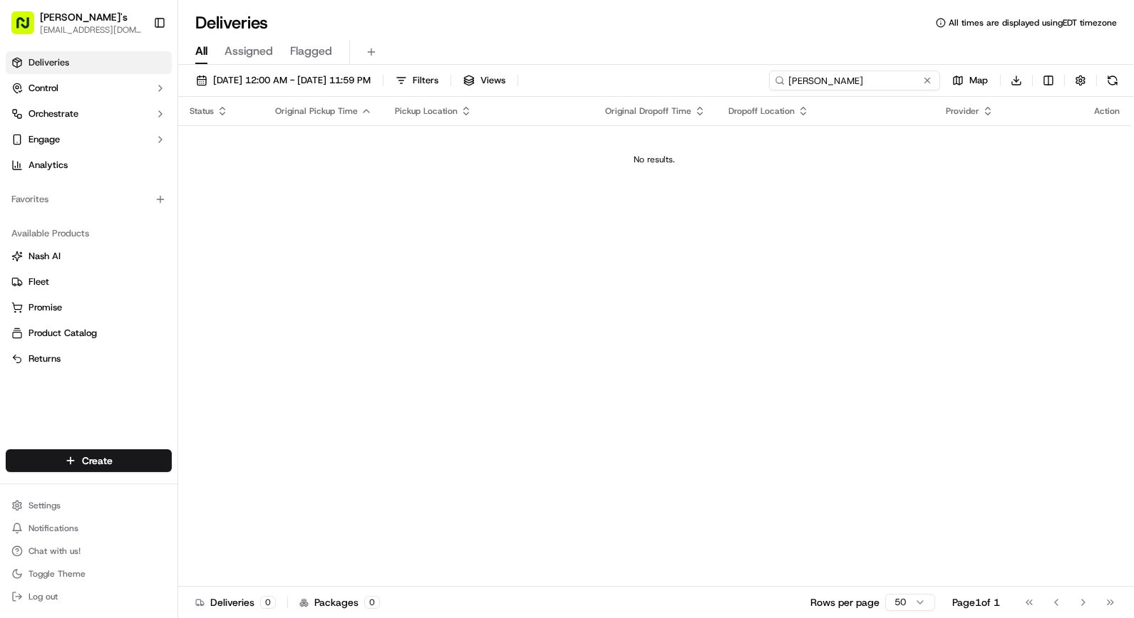
drag, startPoint x: 814, startPoint y: 81, endPoint x: 938, endPoint y: 87, distance: 124.1
click at [936, 86] on input "[PERSON_NAME]" at bounding box center [854, 81] width 171 height 20
type input "[PERSON_NAME]"
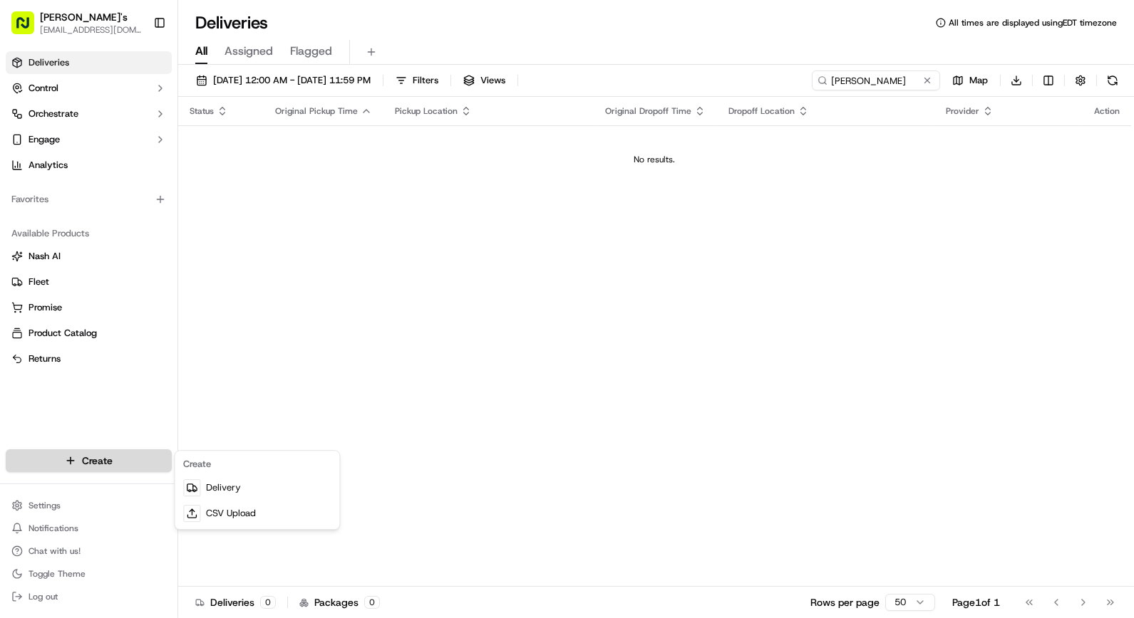
click at [95, 464] on html "[PERSON_NAME]'s [EMAIL_ADDRESS][DOMAIN_NAME] Toggle Sidebar Deliveries Control …" at bounding box center [567, 309] width 1134 height 618
click at [269, 486] on link "Delivery" at bounding box center [256, 488] width 159 height 26
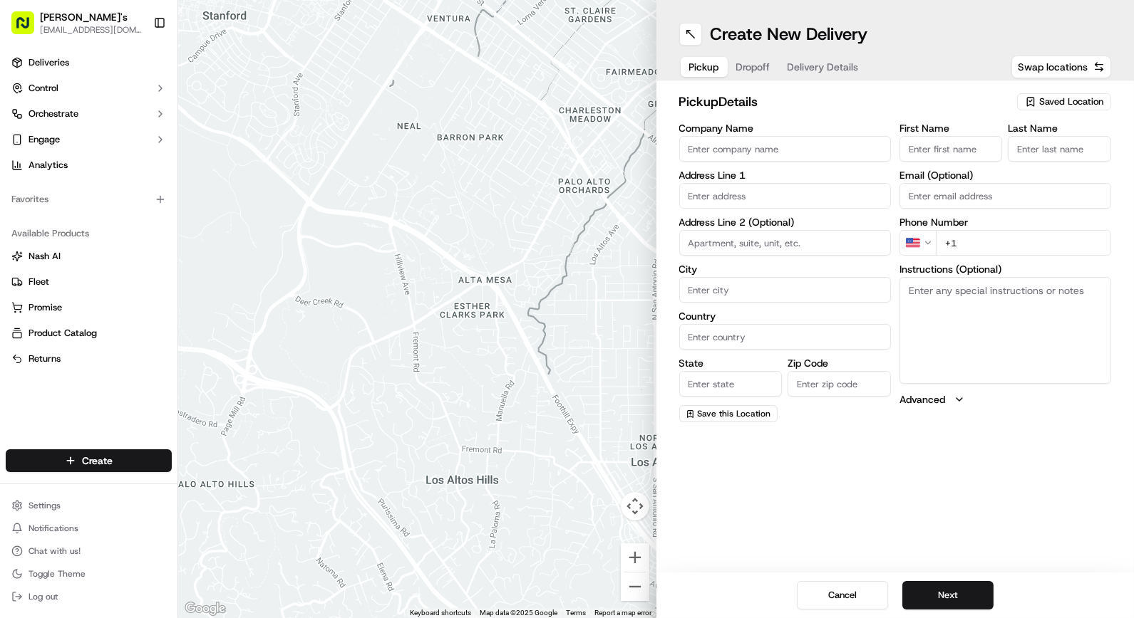
click at [760, 151] on input "Company Name" at bounding box center [785, 149] width 212 height 26
type input "[PERSON_NAME]"
type input "[STREET_ADDRESS][US_STATE]"
type input "Queens"
type input "[GEOGRAPHIC_DATA]"
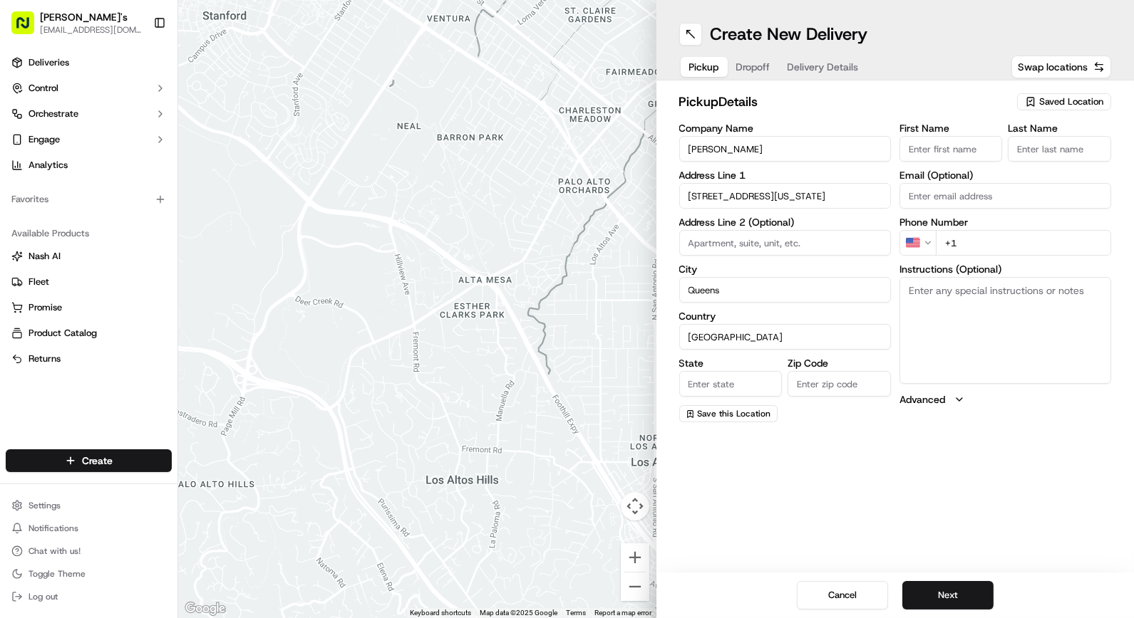
type input "[US_STATE]"
type input "11432"
type input "[PERSON_NAME]"
type input "[EMAIL_ADDRESS][DOMAIN_NAME]"
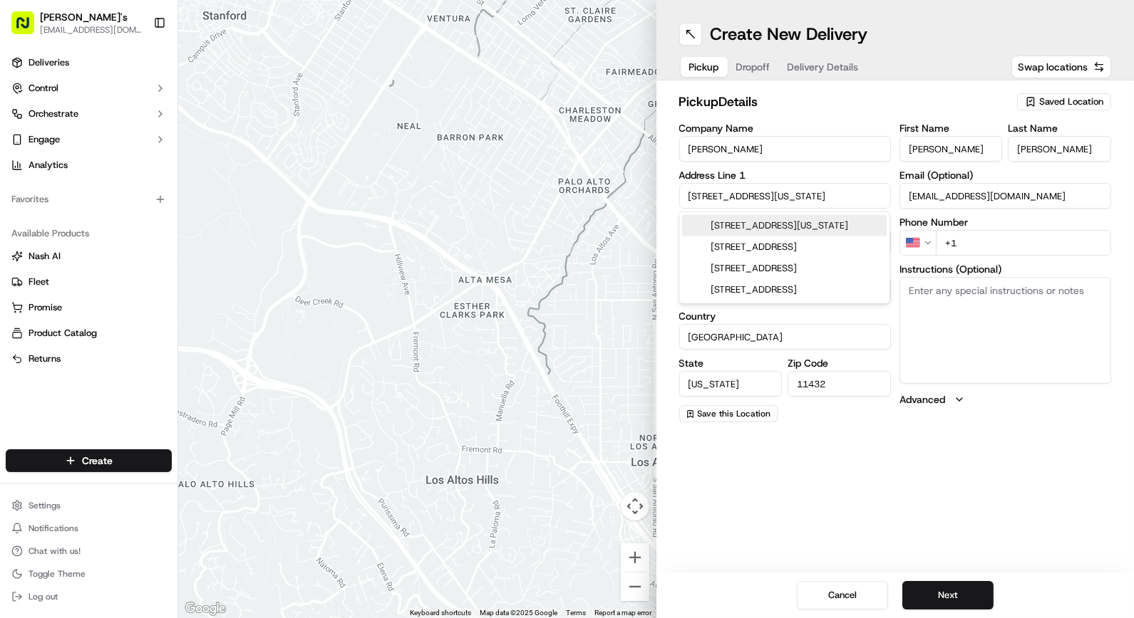
click at [759, 237] on div "[STREET_ADDRESS][US_STATE]" at bounding box center [784, 225] width 204 height 21
type input "[STREET_ADDRESS][US_STATE]"
type input "[US_STATE]"
type input "NY"
type input "10016"
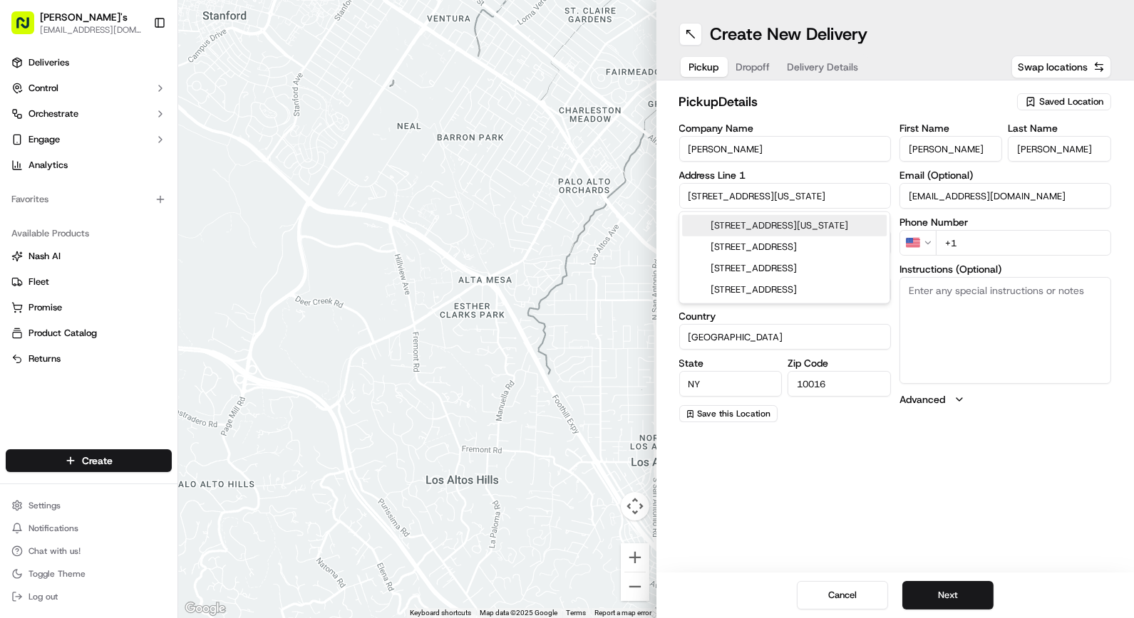
type input "[STREET_ADDRESS]"
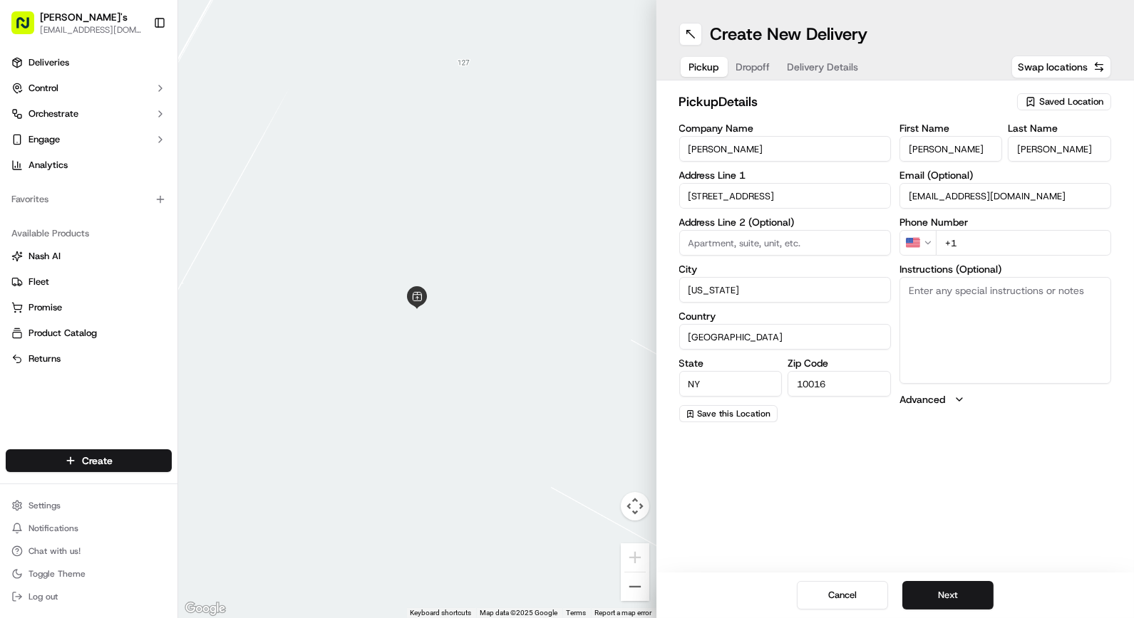
drag, startPoint x: 1019, startPoint y: 244, endPoint x: 993, endPoint y: 246, distance: 26.4
click at [1019, 244] on input "+1" at bounding box center [1023, 243] width 175 height 26
type input "[PHONE_NUMBER]"
click at [957, 288] on textarea "Instructions (Optional)" at bounding box center [1005, 330] width 212 height 107
click at [765, 67] on span "Dropoff" at bounding box center [769, 67] width 34 height 14
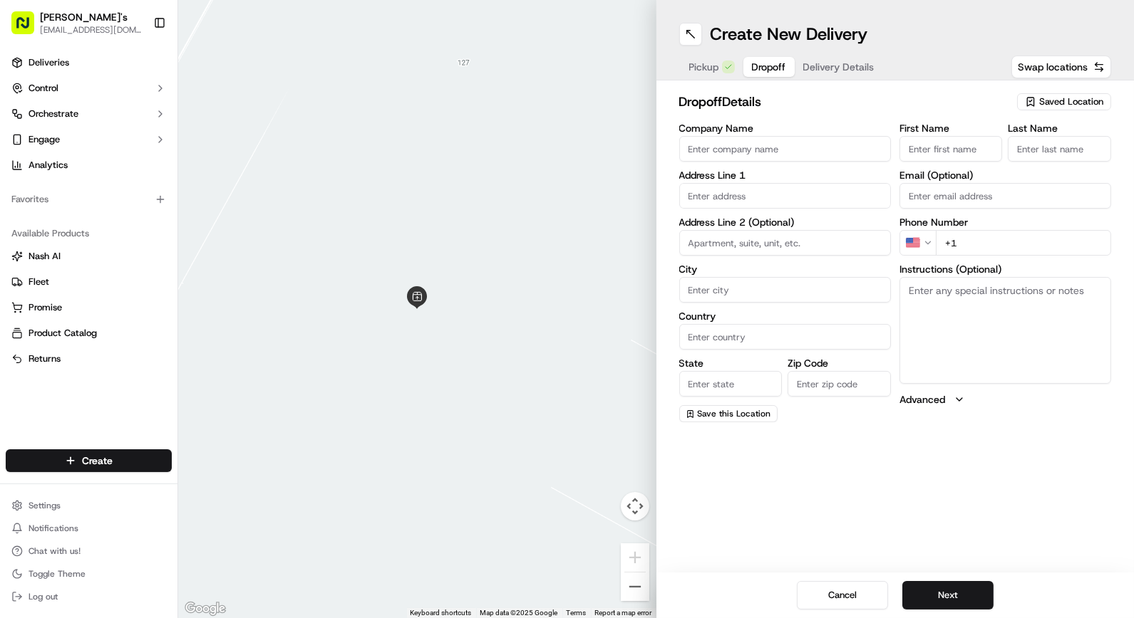
click at [708, 73] on span "Pickup" at bounding box center [704, 67] width 30 height 14
click at [762, 64] on span "Dropoff" at bounding box center [769, 67] width 34 height 14
click at [935, 146] on input "First Name" at bounding box center [950, 149] width 103 height 26
type input "[PERSON_NAME]"
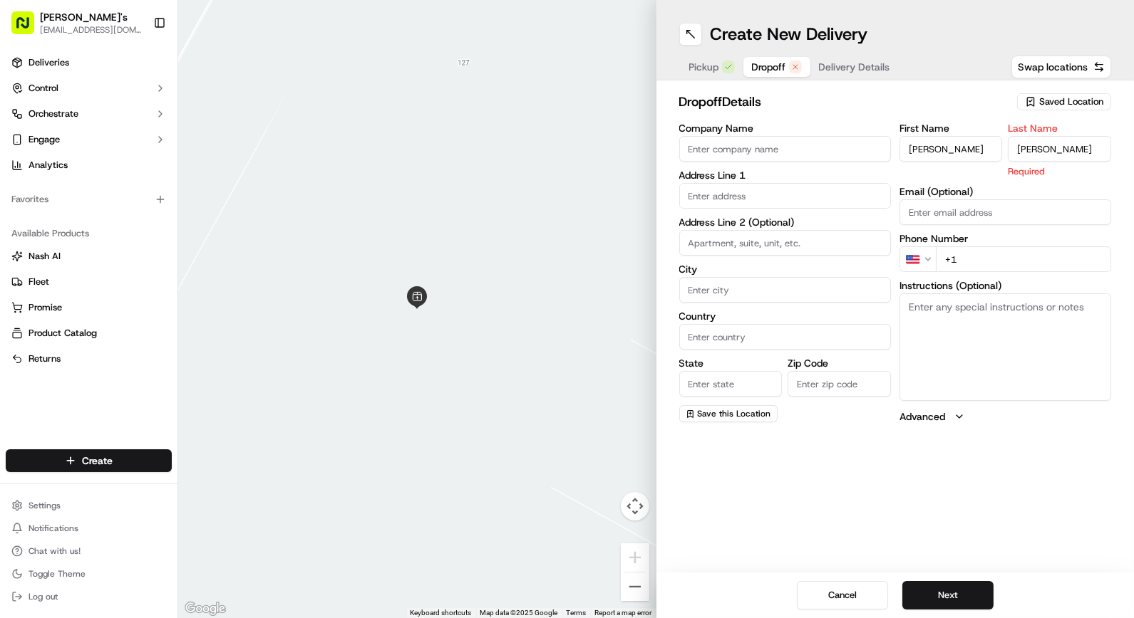
type input "[PERSON_NAME]"
click at [714, 143] on input "Company Name" at bounding box center [785, 149] width 212 height 26
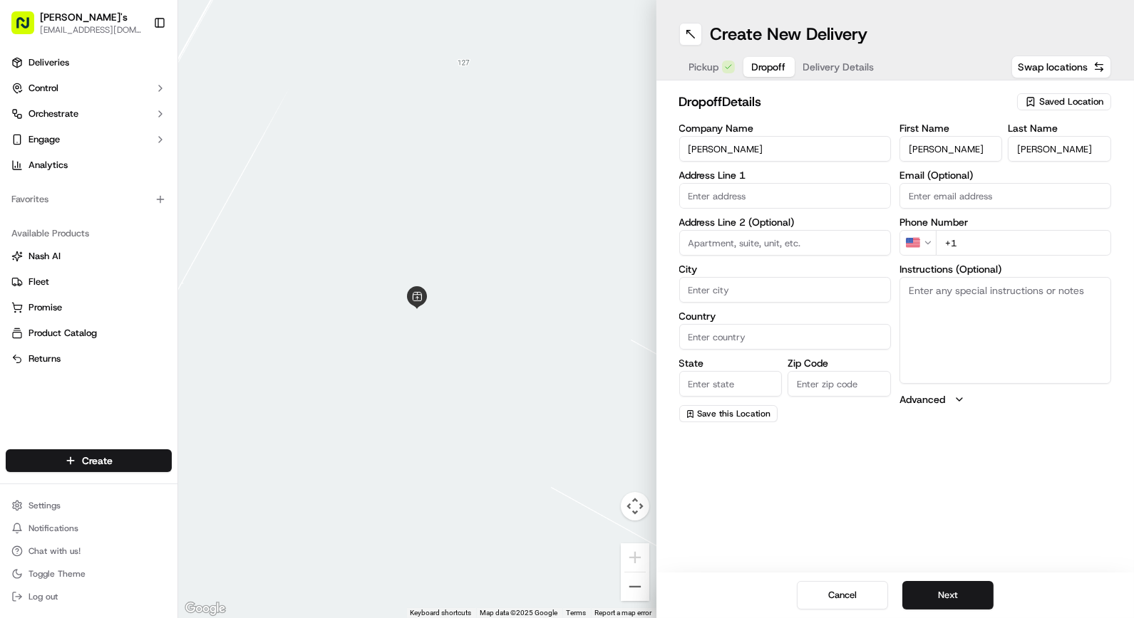
type input "[PERSON_NAME]"
click at [710, 200] on input "text" at bounding box center [785, 196] width 212 height 26
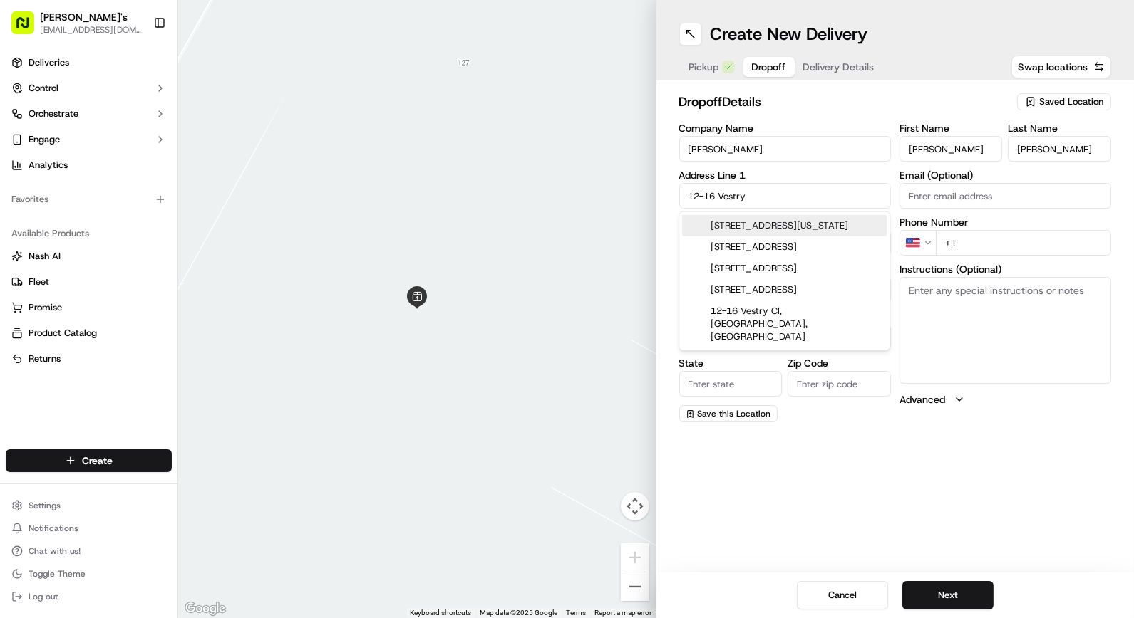
click at [755, 222] on div "[STREET_ADDRESS][US_STATE]" at bounding box center [784, 225] width 204 height 21
type input "[STREET_ADDRESS][US_STATE]"
type input "[US_STATE]"
type input "[GEOGRAPHIC_DATA]"
type input "NY"
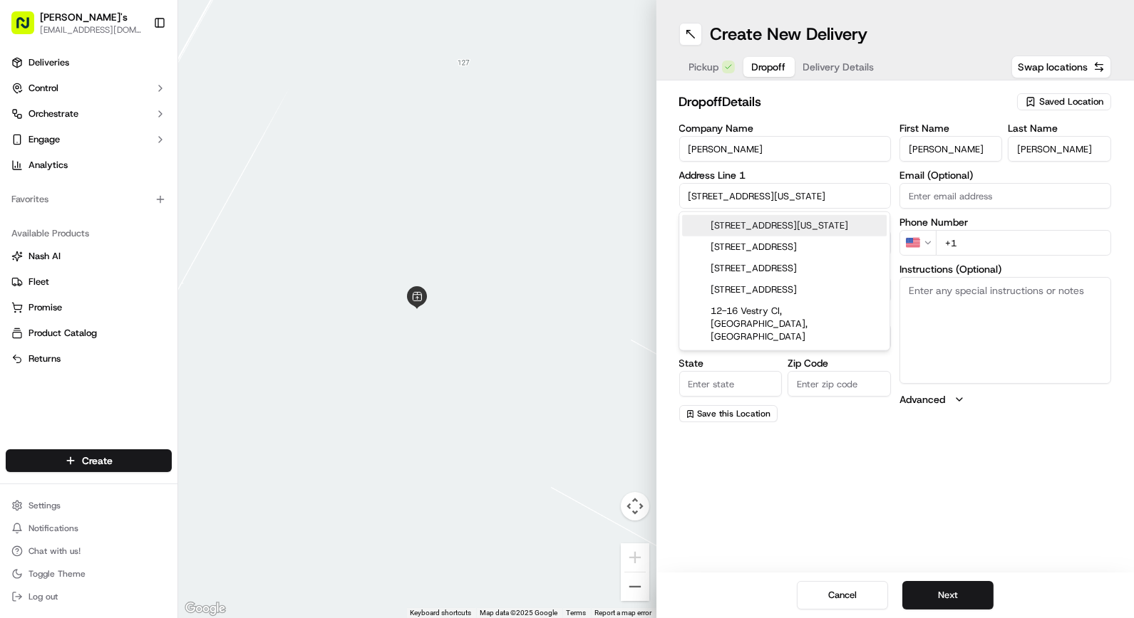
type input "10013"
type input "[STREET_ADDRESS]"
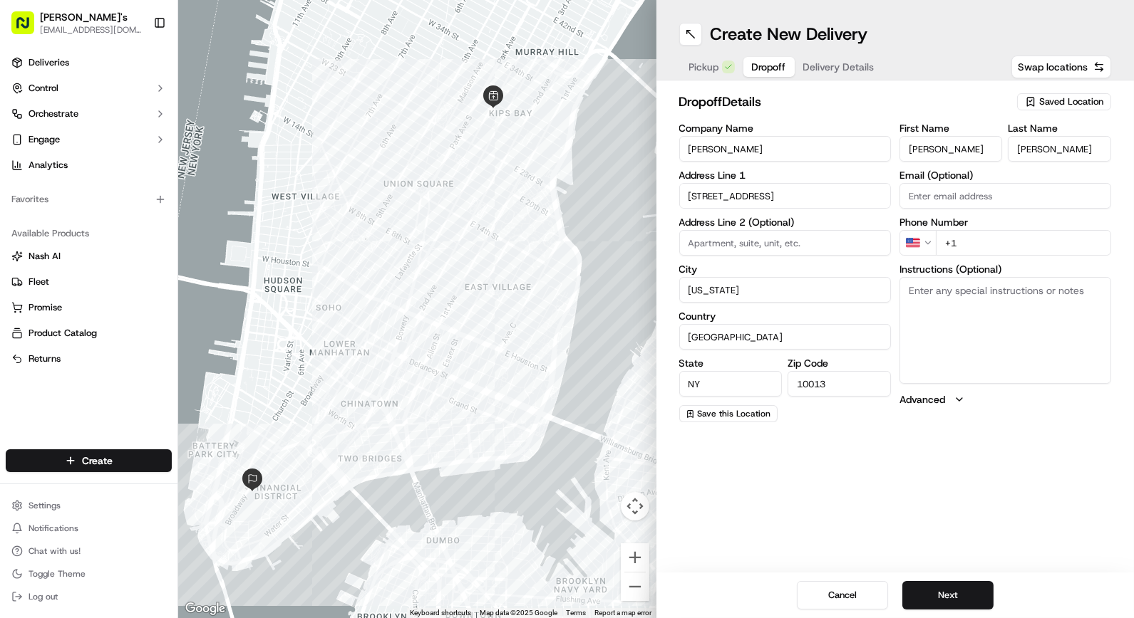
click at [969, 244] on input "+1" at bounding box center [1023, 243] width 175 height 26
paste input "[PHONE_NUMBER]"
type input "[PHONE_NUMBER]"
click at [824, 73] on span "Delivery Details" at bounding box center [838, 67] width 71 height 14
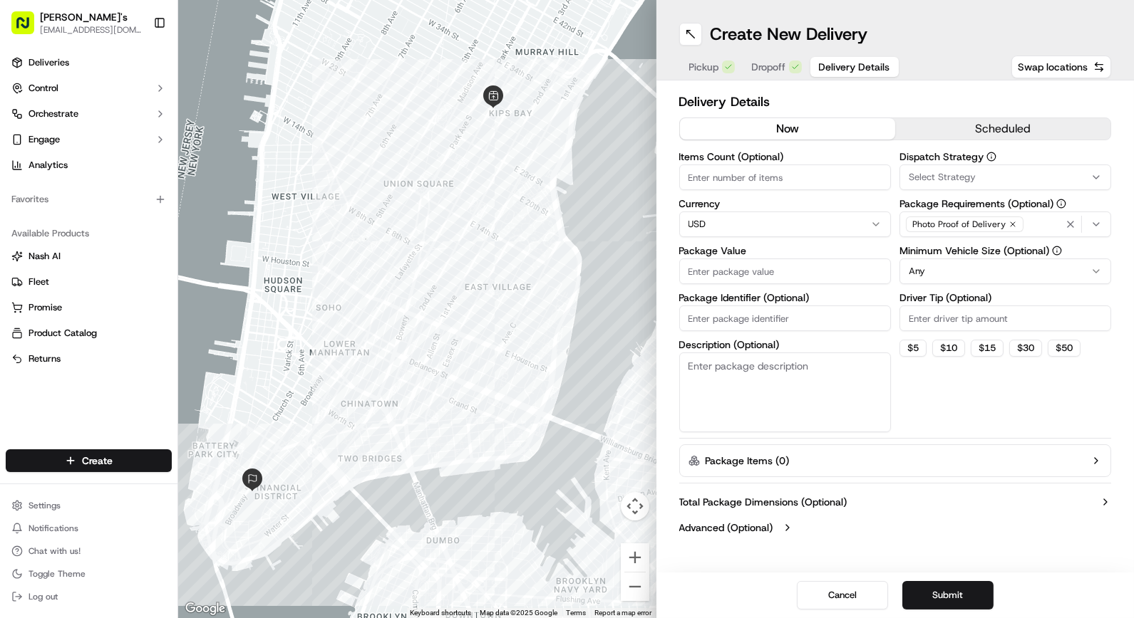
click at [781, 73] on span "Dropoff" at bounding box center [769, 67] width 34 height 14
click at [837, 66] on span "Delivery Details" at bounding box center [854, 67] width 71 height 14
click at [813, 123] on button "now" at bounding box center [787, 128] width 215 height 21
click at [760, 273] on input "Package Value" at bounding box center [785, 272] width 212 height 26
type input "369.93"
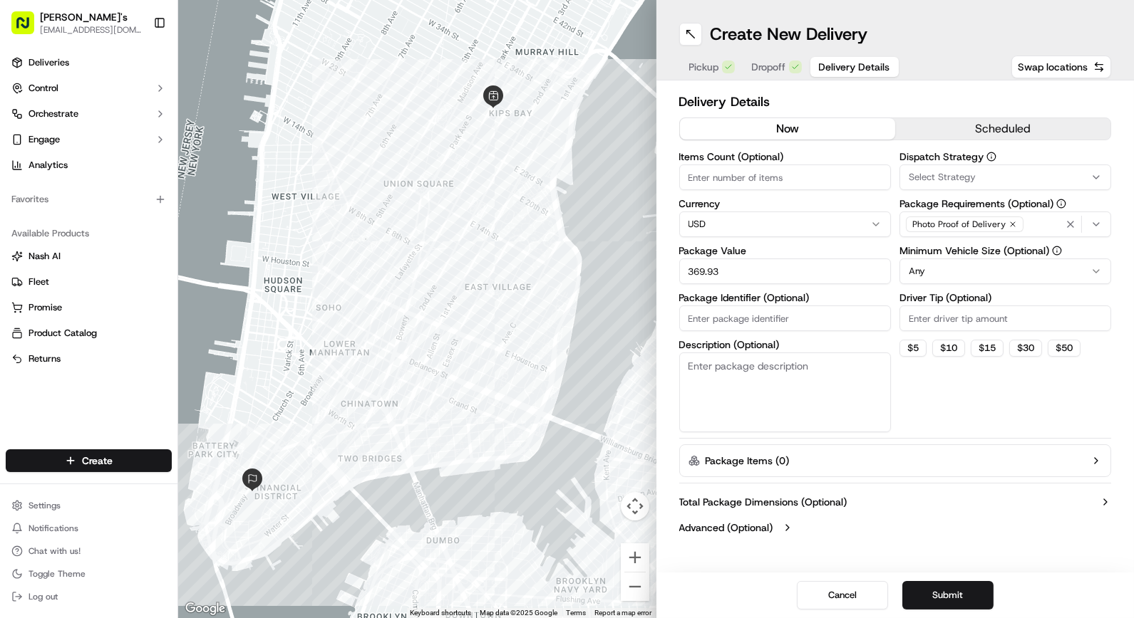
click at [815, 365] on textarea "Description (Optional)" at bounding box center [785, 393] width 212 height 80
type textarea "[PERSON_NAME] ORDER"
click at [913, 348] on button "$ 5" at bounding box center [912, 348] width 27 height 17
type input "5"
click at [816, 128] on button "now" at bounding box center [787, 128] width 215 height 21
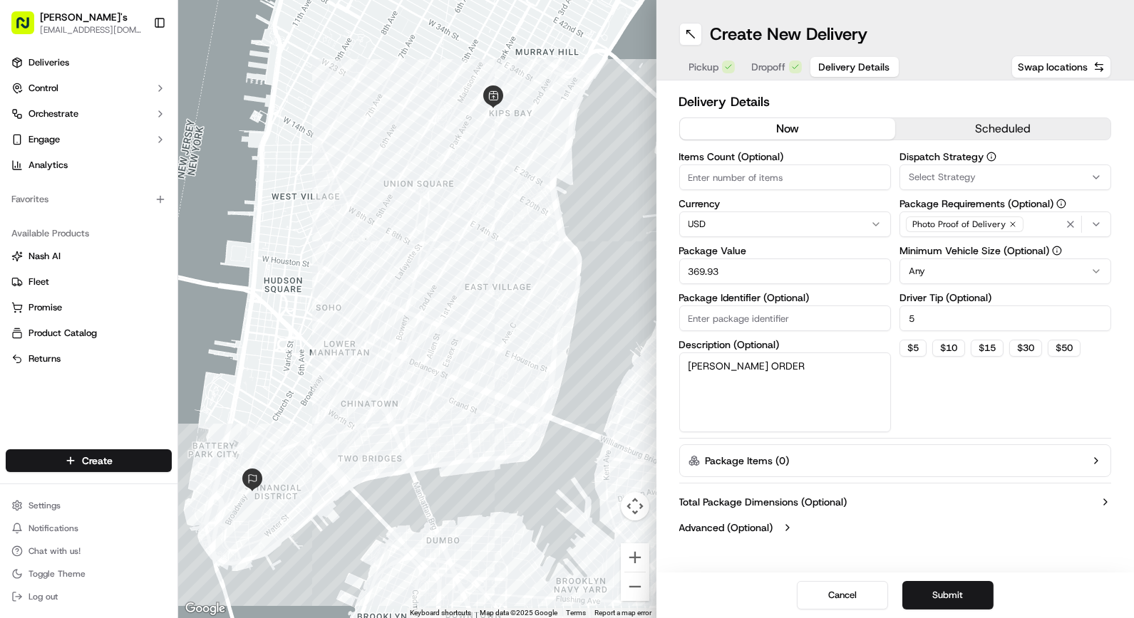
click at [782, 178] on input "Items Count (Optional)" at bounding box center [785, 178] width 212 height 26
type input "1"
click at [964, 399] on div "Dispatch Strategy Select Strategy Package Requirements (Optional) Photo Proof o…" at bounding box center [1005, 292] width 212 height 281
click at [952, 596] on button "Submit" at bounding box center [947, 595] width 91 height 29
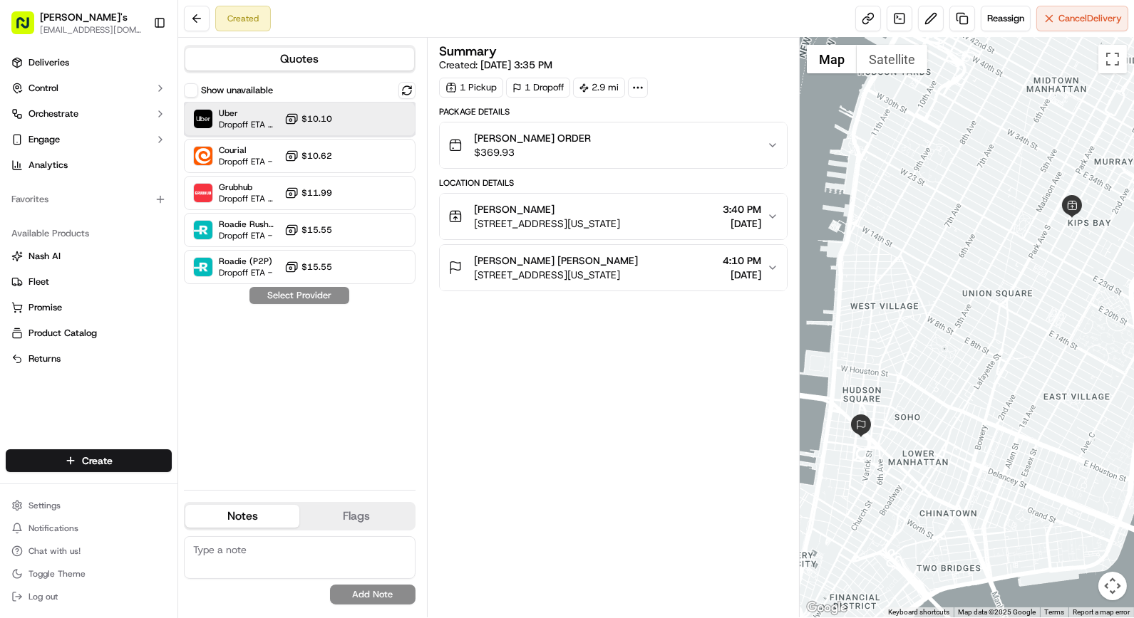
click at [361, 110] on div "Uber Dropoff ETA 57 minutes $10.10" at bounding box center [300, 119] width 232 height 34
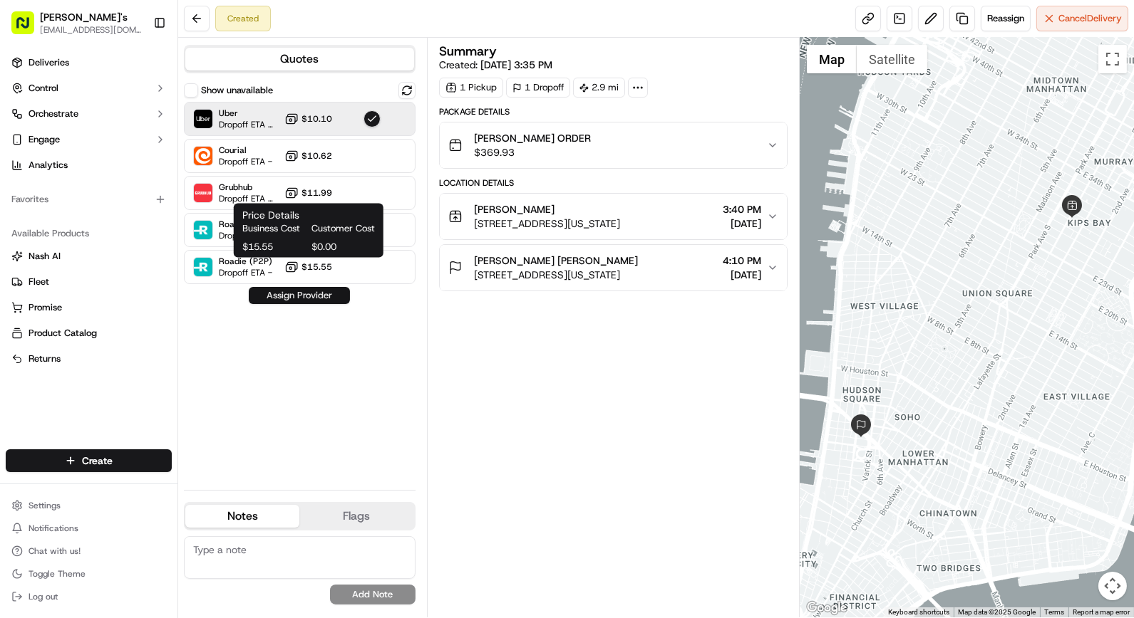
click at [309, 294] on button "Assign Provider" at bounding box center [299, 295] width 101 height 17
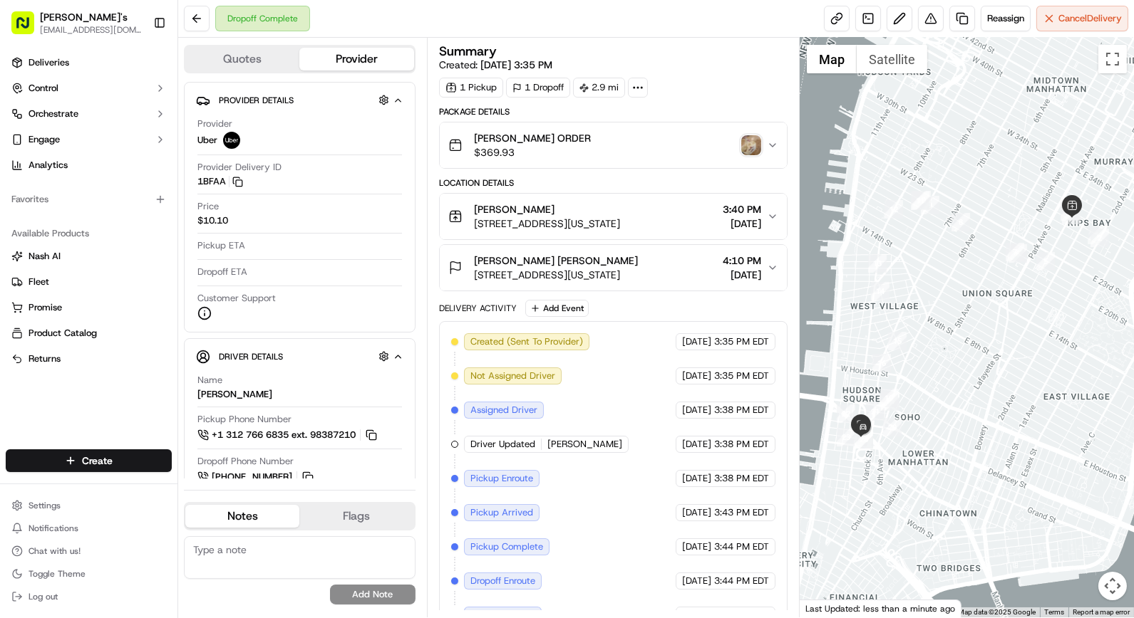
click at [754, 148] on img "button" at bounding box center [751, 145] width 20 height 20
